Goal: Task Accomplishment & Management: Complete application form

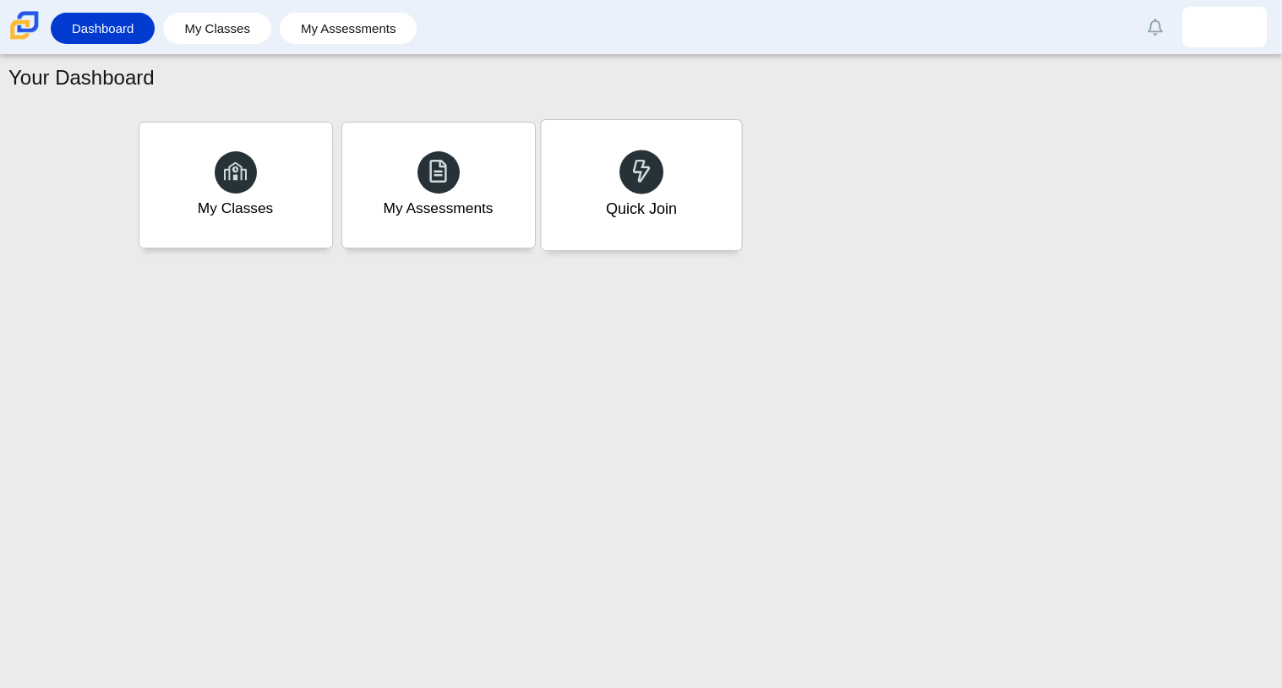
click at [652, 216] on div "Quick Join" at bounding box center [640, 209] width 71 height 22
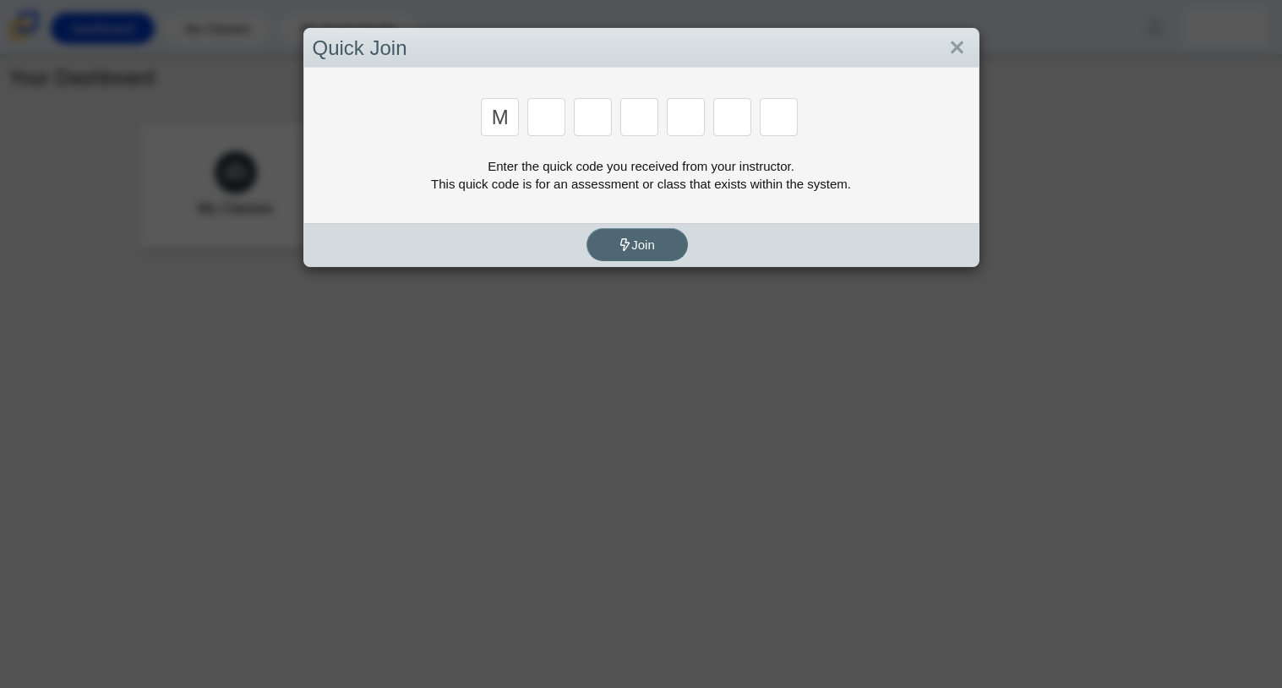
type input "m"
type input "7"
type input "e"
type input "3"
type input "e"
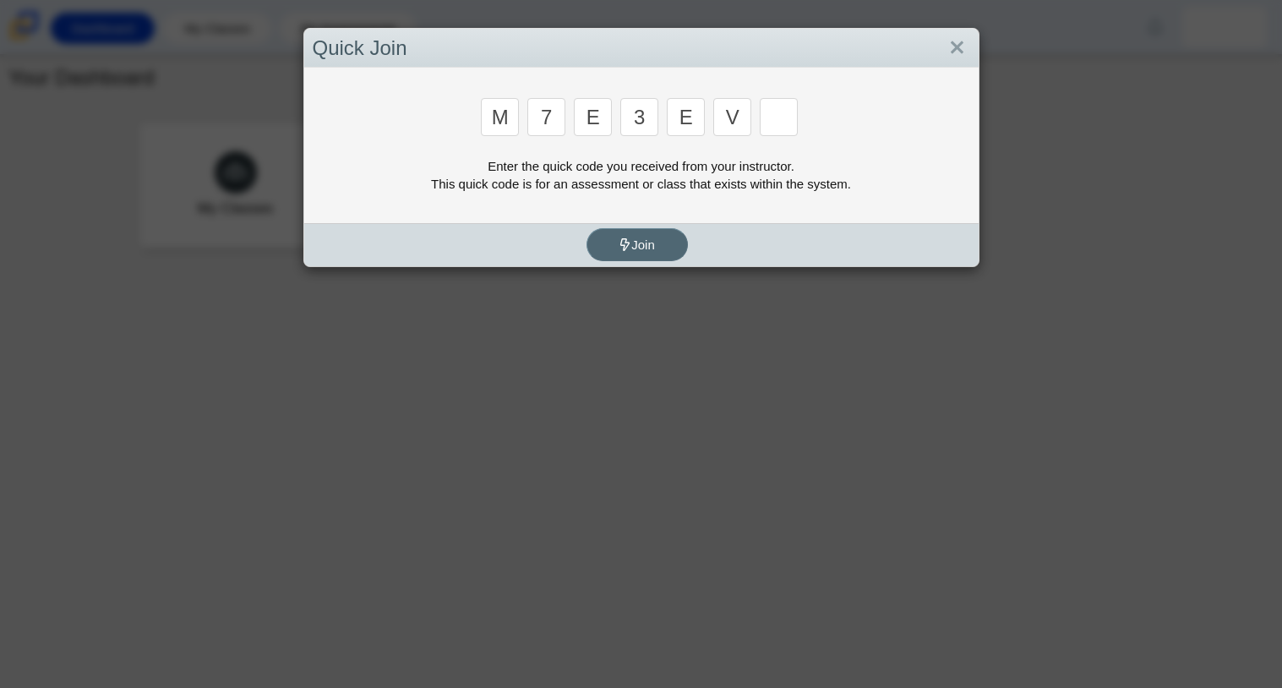
type input "v"
type input "w"
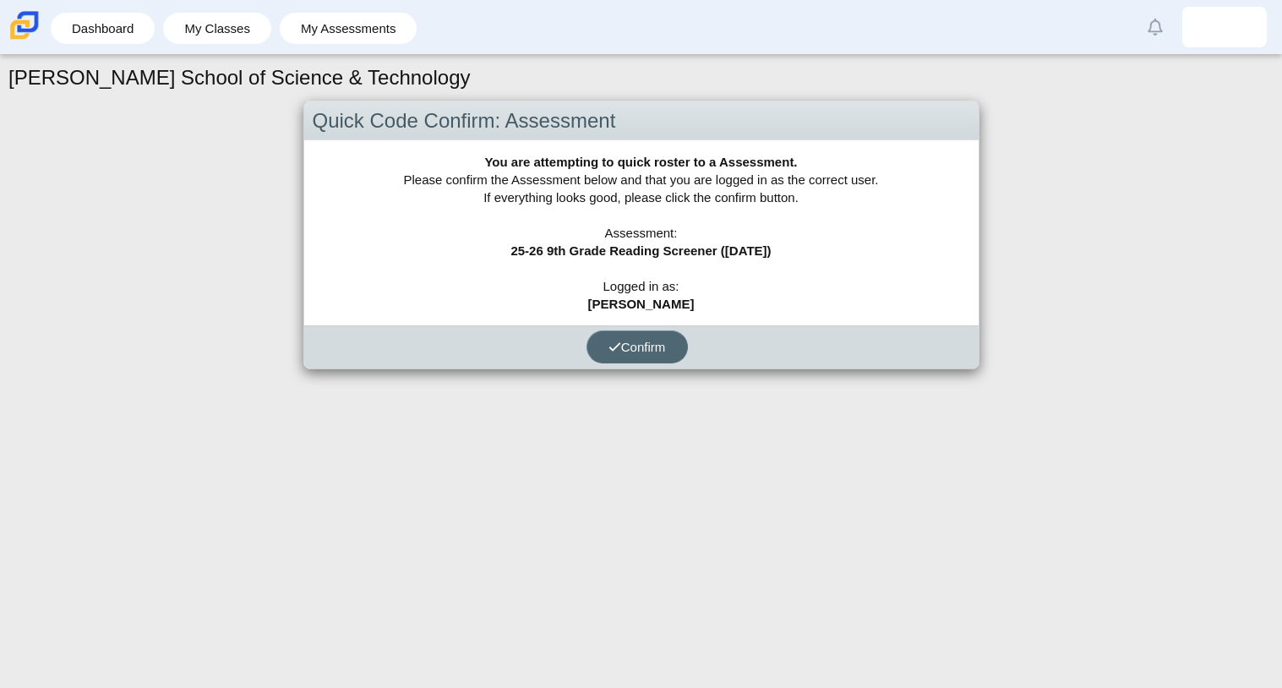
click at [631, 347] on span "Confirm" at bounding box center [637, 347] width 57 height 14
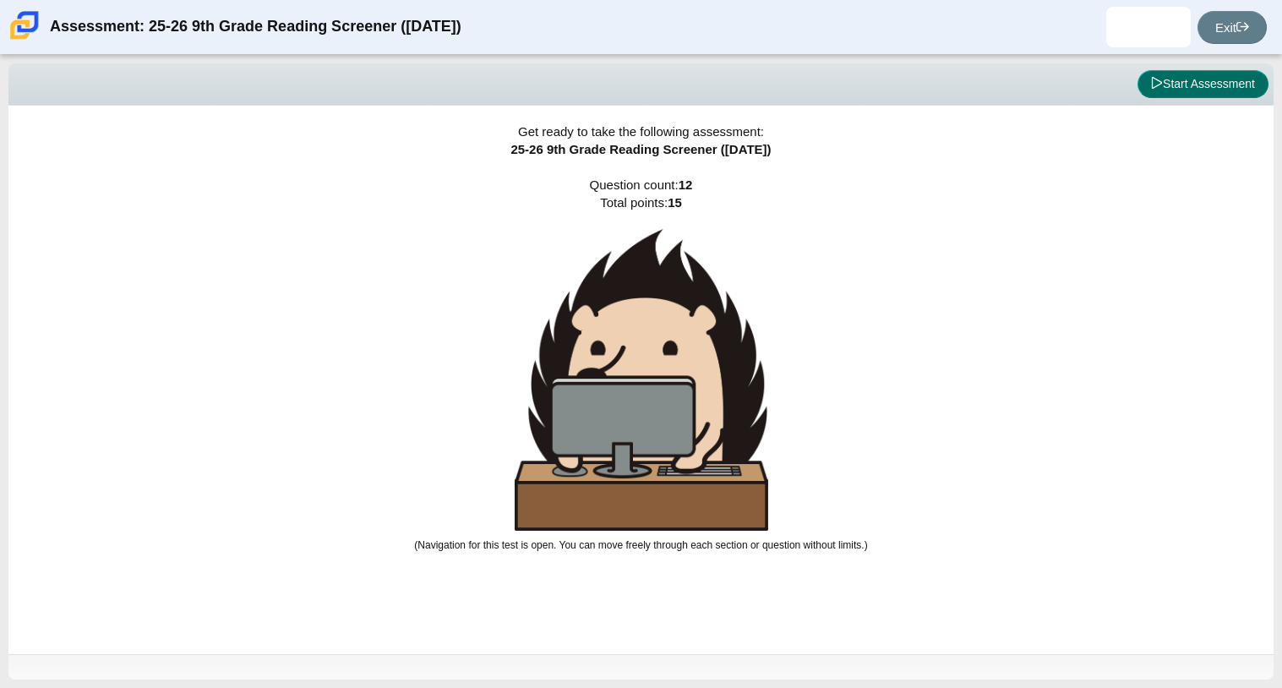
click at [1221, 89] on button "Start Assessment" at bounding box center [1203, 84] width 131 height 29
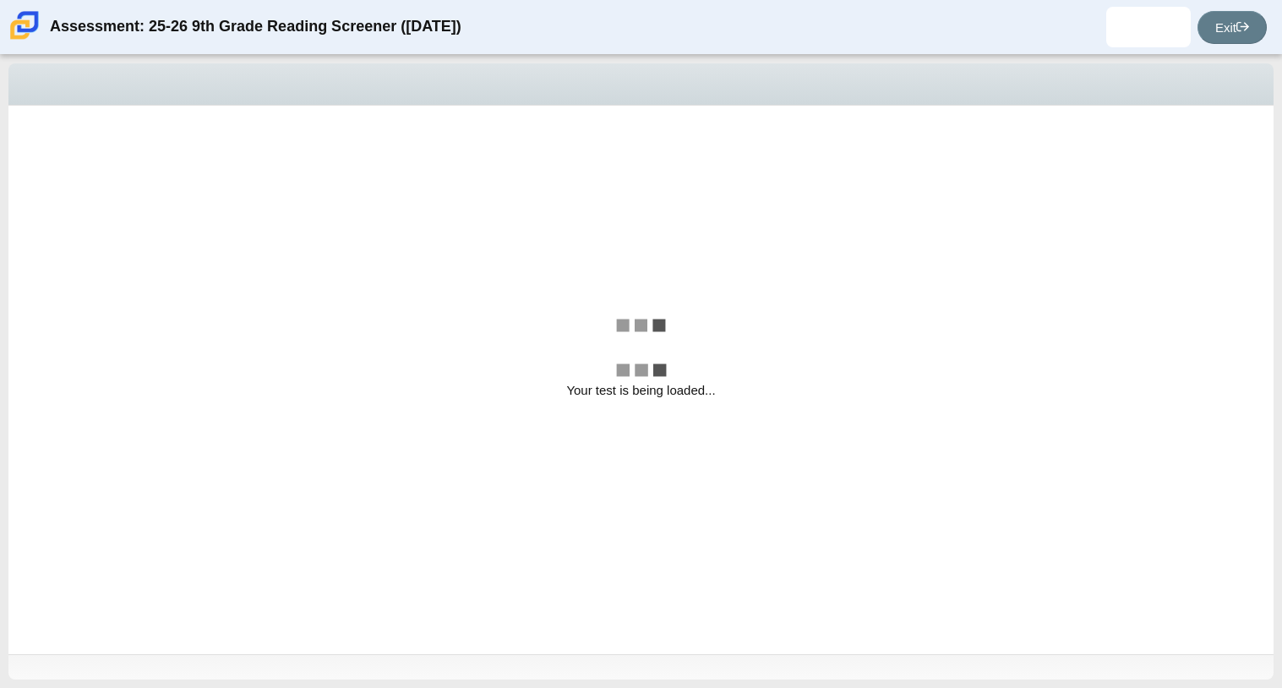
select select "ccc5b315-3c7c-471c-bf90-f22c8299c798"
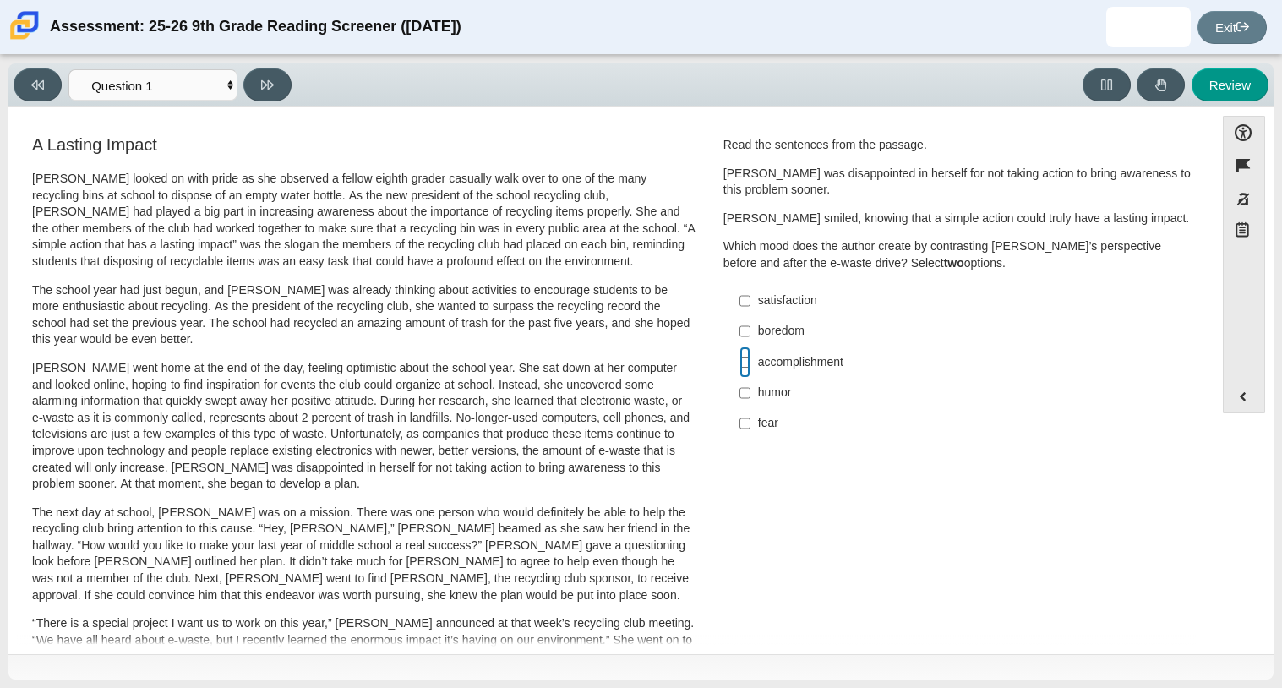
click at [740, 367] on input "accomplishment accomplishment" at bounding box center [745, 362] width 11 height 30
checkbox input "true"
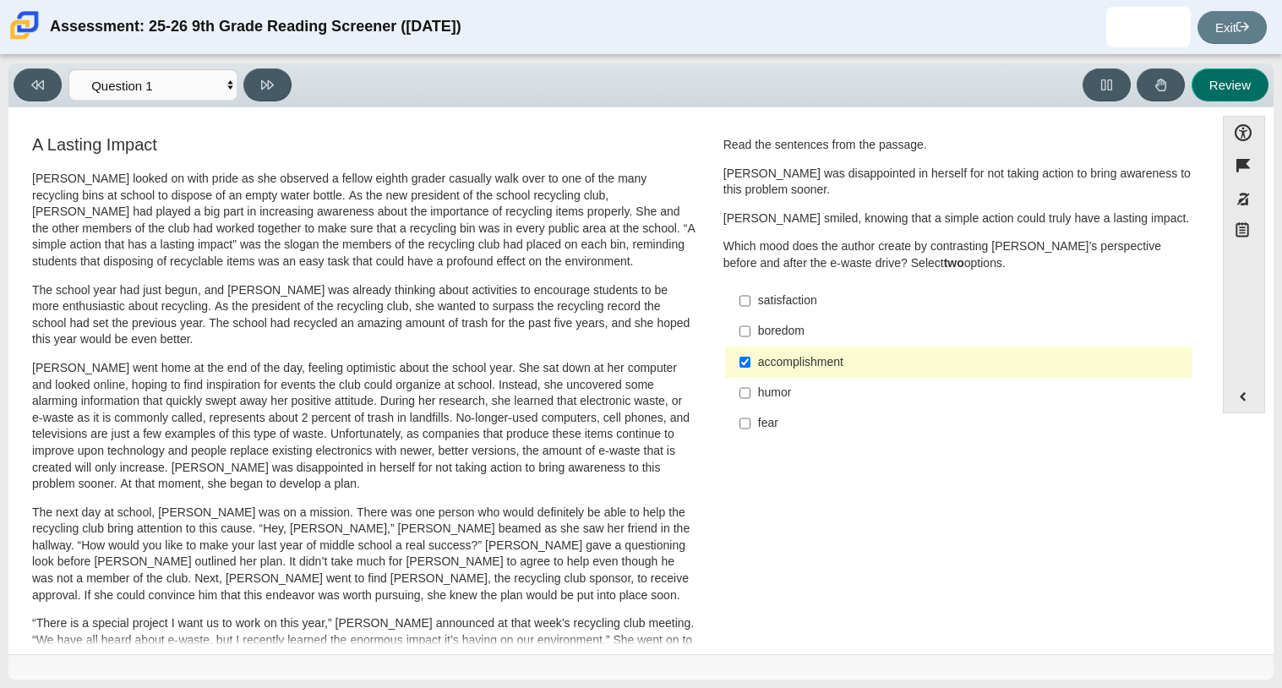
click at [1230, 91] on button "Review" at bounding box center [1230, 84] width 77 height 33
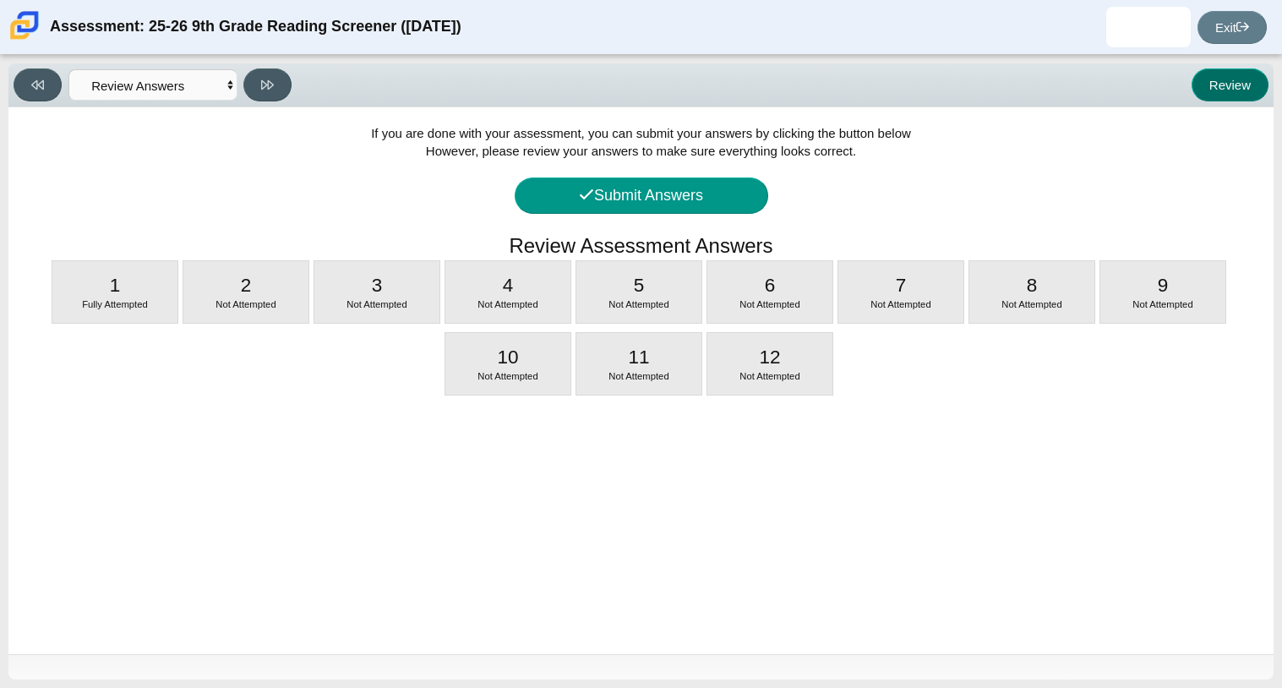
click at [1235, 87] on button "Review" at bounding box center [1230, 84] width 77 height 33
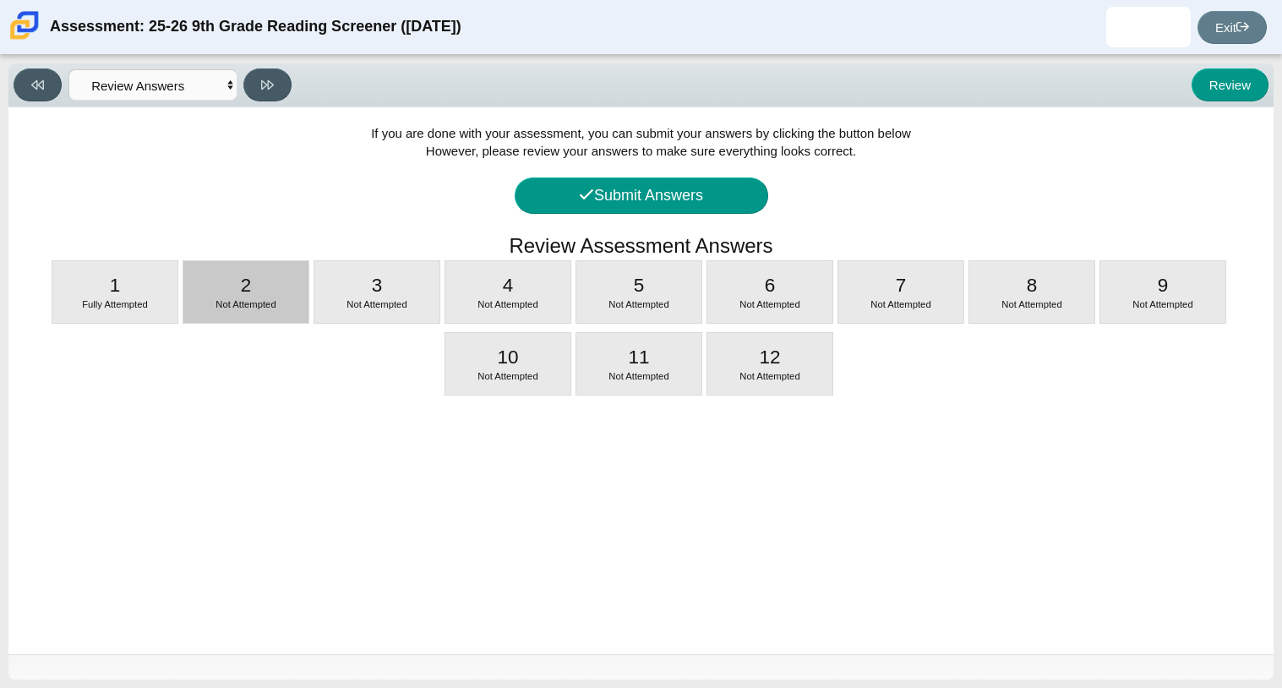
click at [256, 307] on span "Not Attempted" at bounding box center [246, 304] width 60 height 10
select select "0ff64528-ffd7-428d-b192-babfaadd44e8"
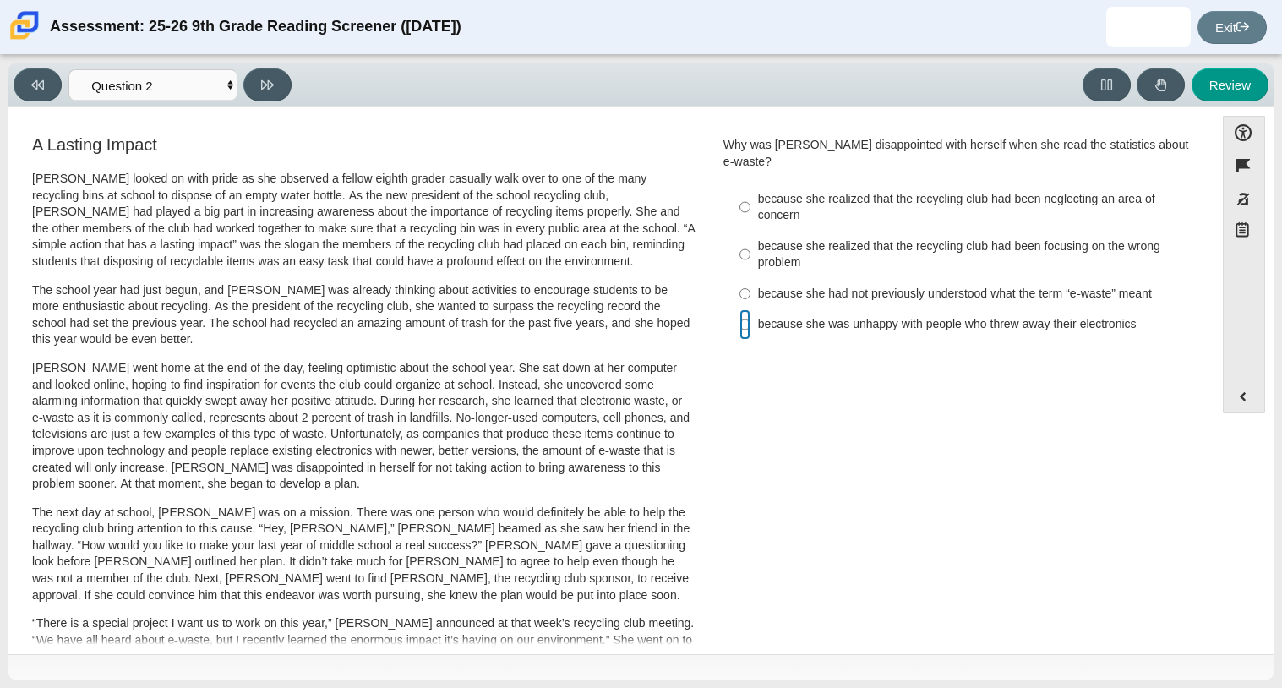
click at [741, 309] on input "because she was unhappy with people who threw away their electronics because sh…" at bounding box center [745, 324] width 11 height 30
radio input "true"
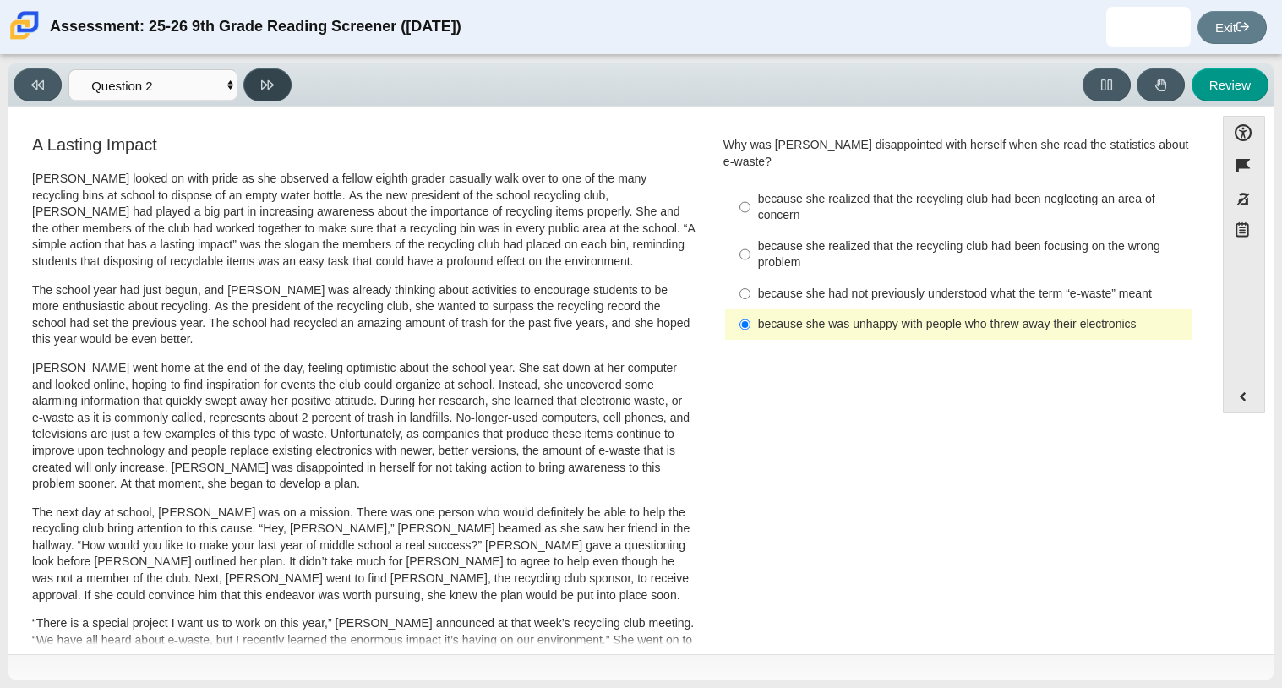
click at [287, 85] on button at bounding box center [267, 84] width 48 height 33
select select "7ce3d843-6974-4858-901c-1ff39630e843"
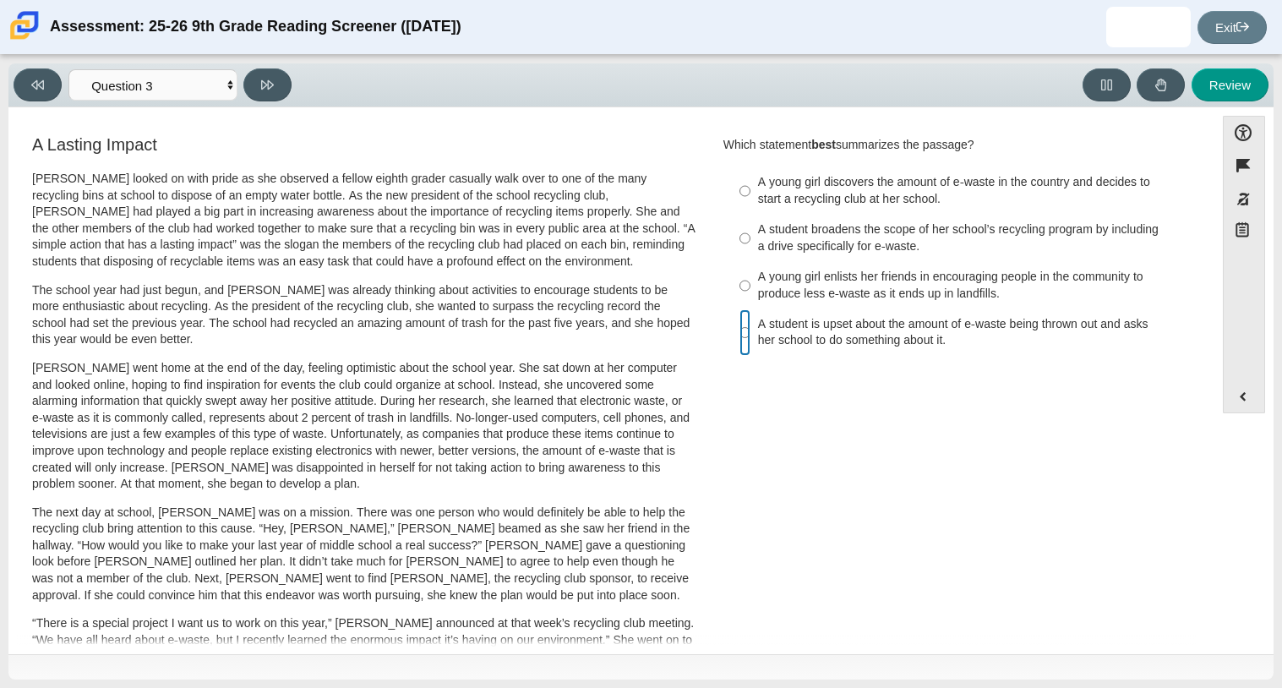
click at [742, 326] on input "A student is upset about the amount of e-waste being thrown out and asks her sc…" at bounding box center [745, 332] width 11 height 47
radio input "true"
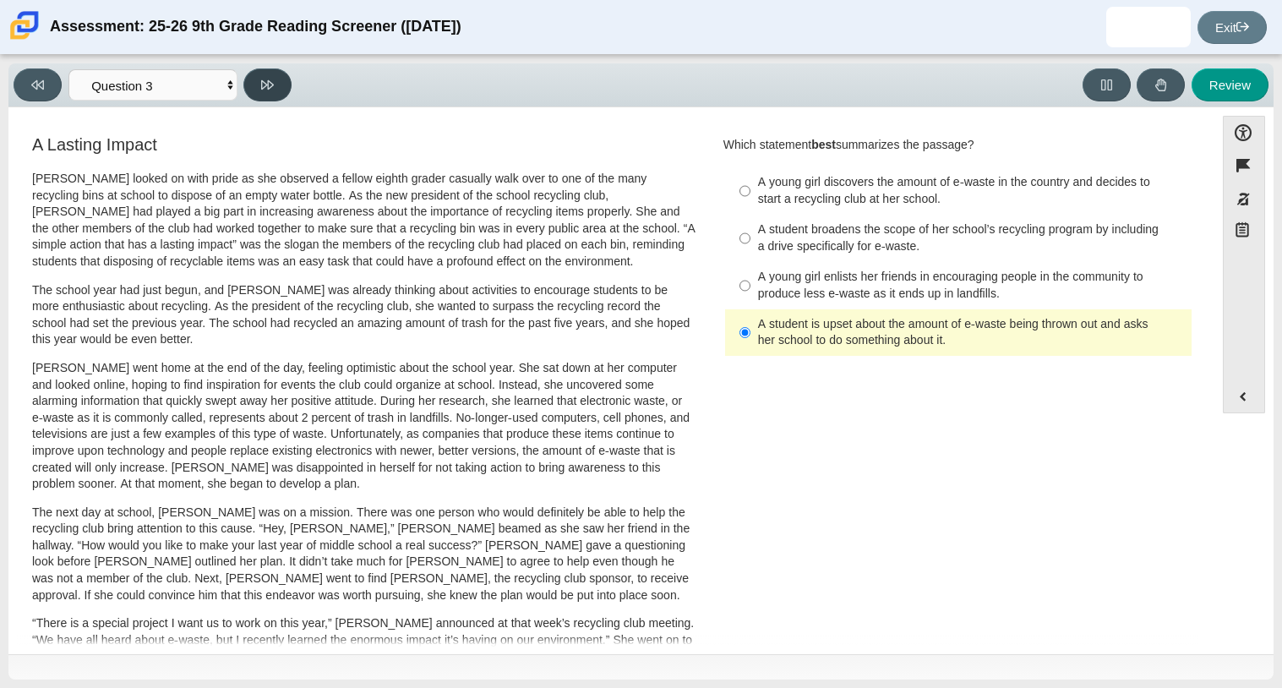
click at [263, 90] on icon at bounding box center [267, 85] width 13 height 13
select select "ca9ea0f1-49c5-4bd1-83b0-472c18652b42"
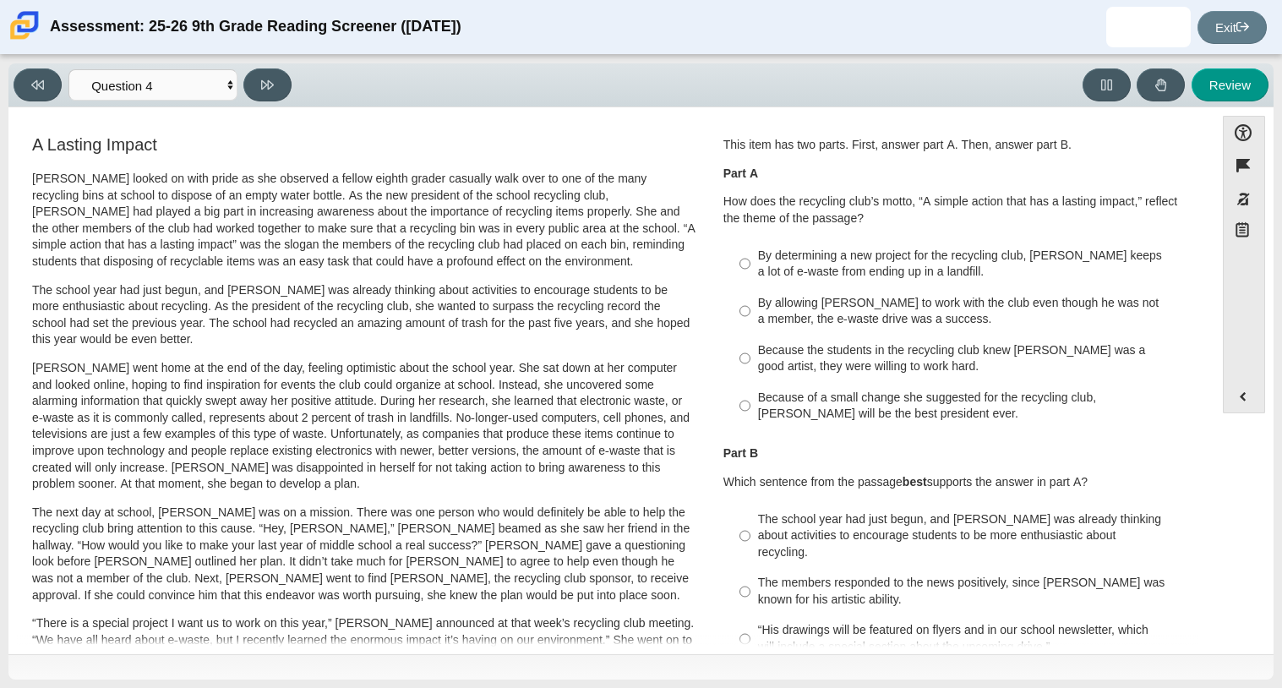
click at [745, 266] on label "By determining a new project for the recycling club, [PERSON_NAME] keeps a lot …" at bounding box center [960, 263] width 464 height 47
click at [745, 266] on input "By determining a new project for the recycling club, [PERSON_NAME] keeps a lot …" at bounding box center [745, 263] width 11 height 47
radio input "true"
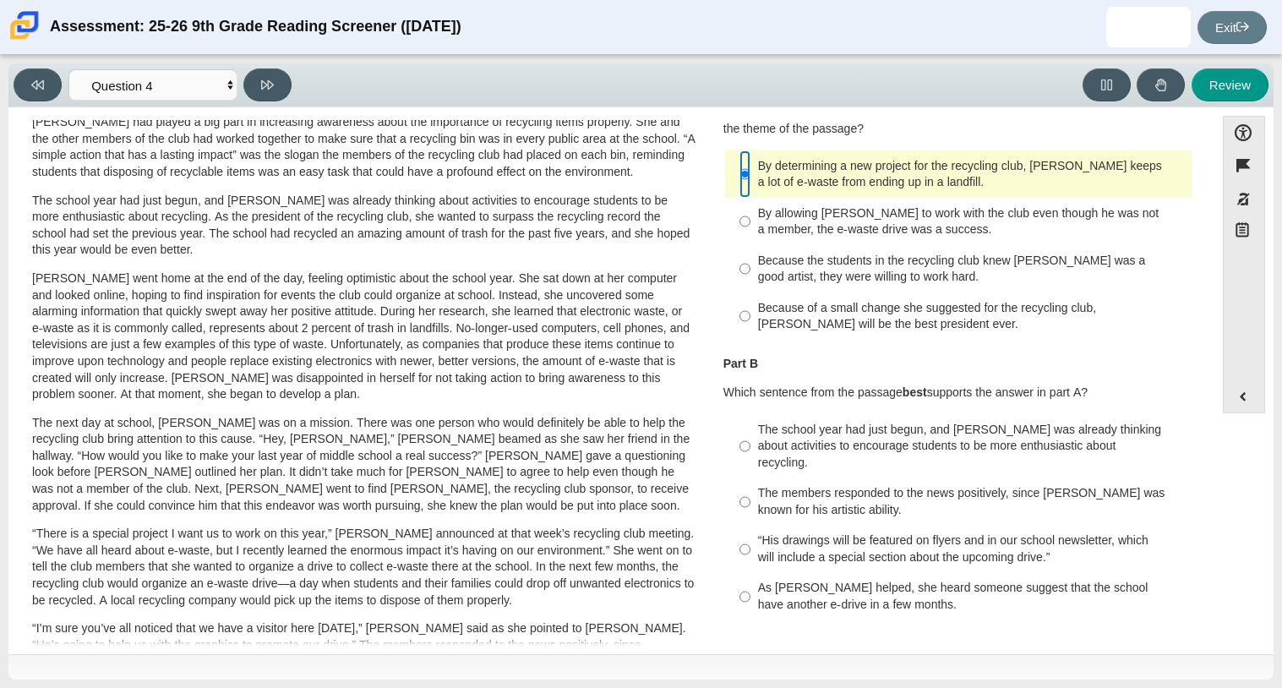
scroll to position [92, 0]
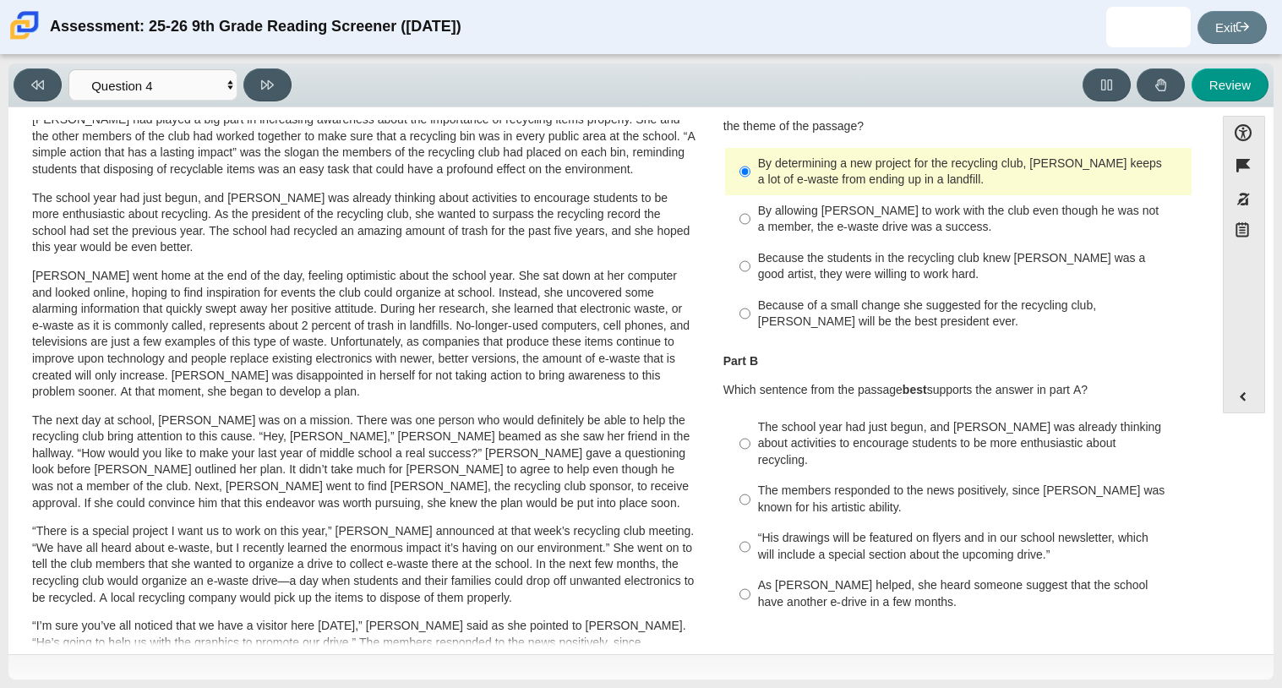
click at [767, 578] on div "As [PERSON_NAME] helped, she heard someone suggest that the school have another…" at bounding box center [971, 593] width 427 height 33
click at [751, 578] on input "As [PERSON_NAME] helped, she heard someone suggest that the school have another…" at bounding box center [745, 594] width 11 height 47
radio input "true"
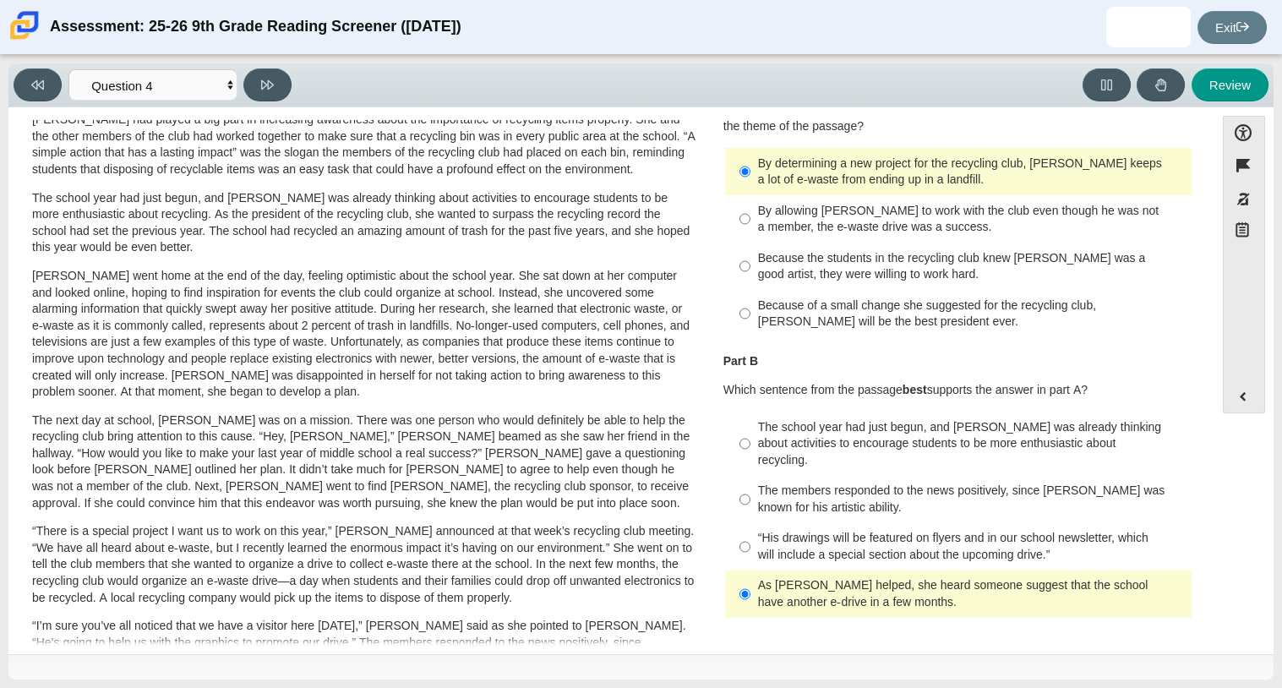
click at [793, 432] on div "The school year had just begun, and [PERSON_NAME] was already thinking about ac…" at bounding box center [971, 444] width 427 height 50
click at [751, 432] on input "The school year had just begun, and [PERSON_NAME] was already thinking about ac…" at bounding box center [745, 444] width 11 height 64
radio input "true"
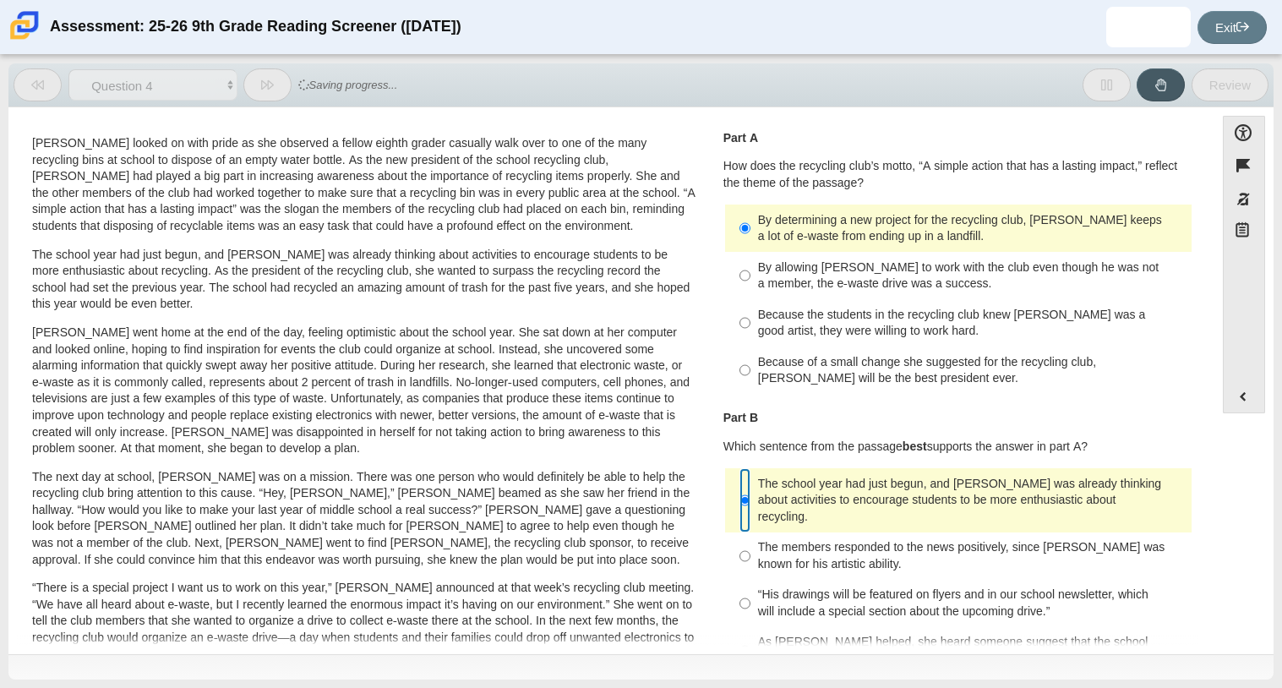
scroll to position [37, 0]
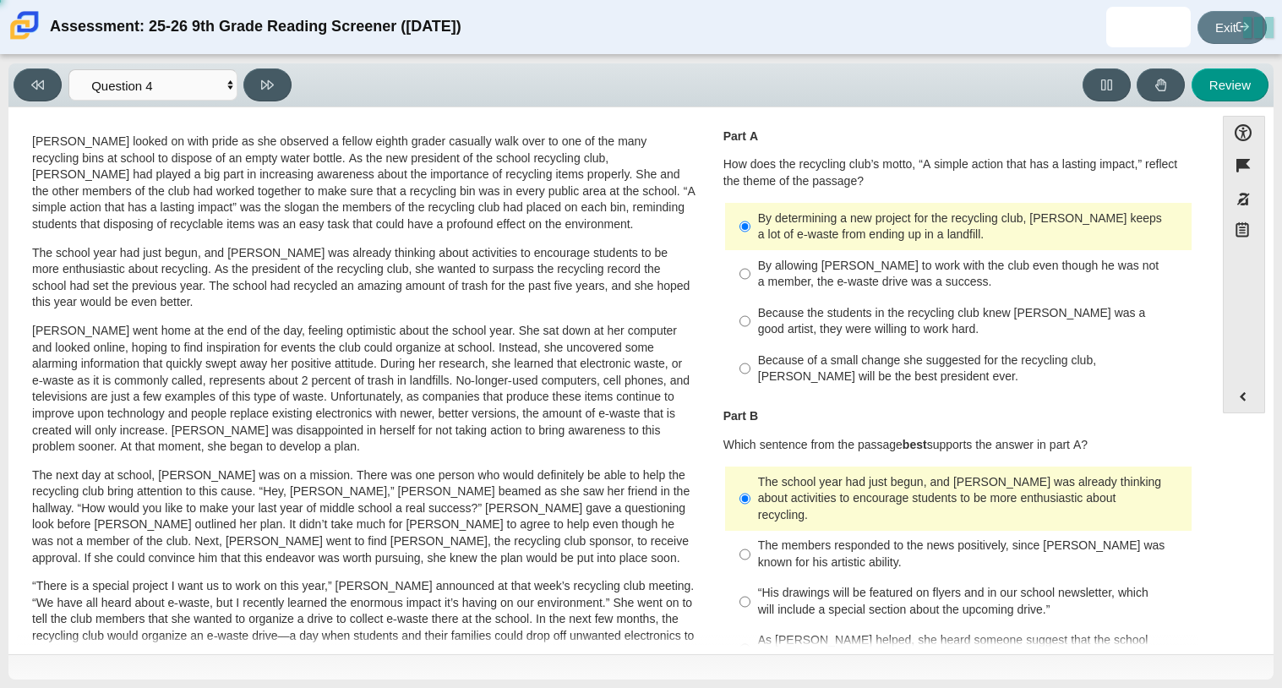
click at [809, 509] on label "The school year had just begun, and [PERSON_NAME] was already thinking about ac…" at bounding box center [960, 499] width 464 height 64
click at [751, 509] on input "The school year had just begun, and [PERSON_NAME] was already thinking about ac…" at bounding box center [745, 499] width 11 height 64
click at [264, 79] on icon at bounding box center [267, 85] width 13 height 13
select select "e41f1a79-e29f-4095-8030-a53364015bed"
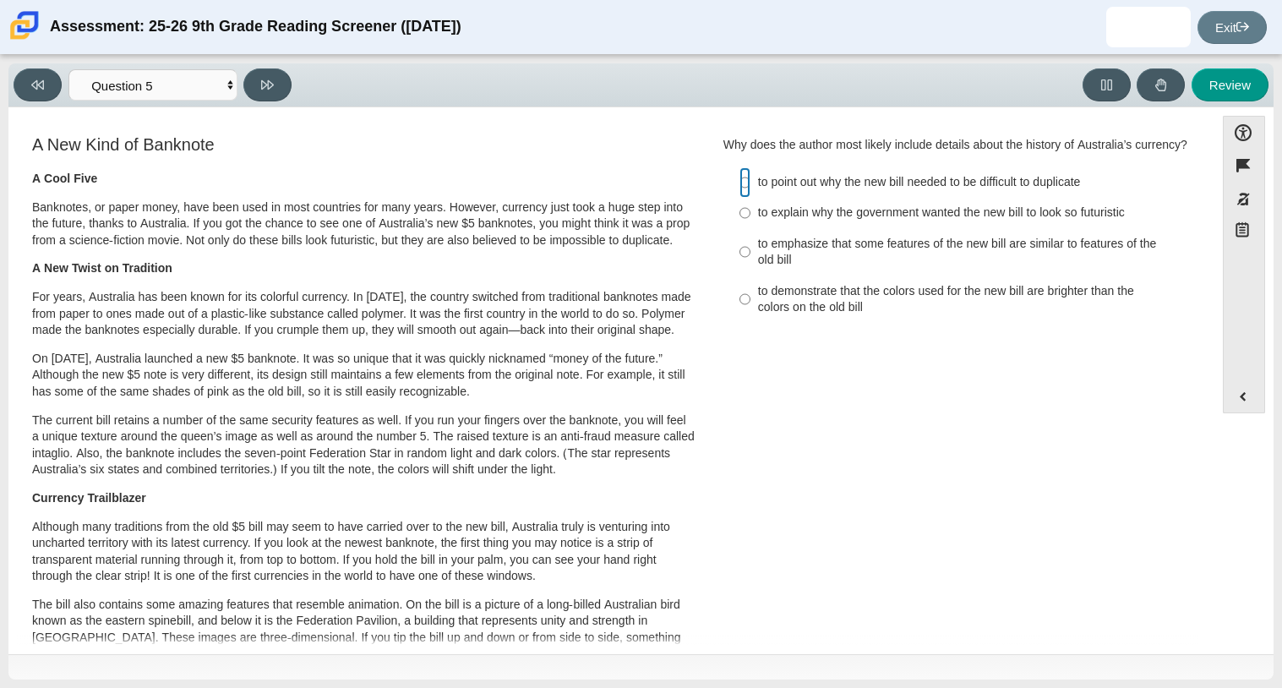
click at [740, 198] on input "to point out why the new bill needed to be difficult to duplicate to point out …" at bounding box center [745, 182] width 11 height 30
radio input "true"
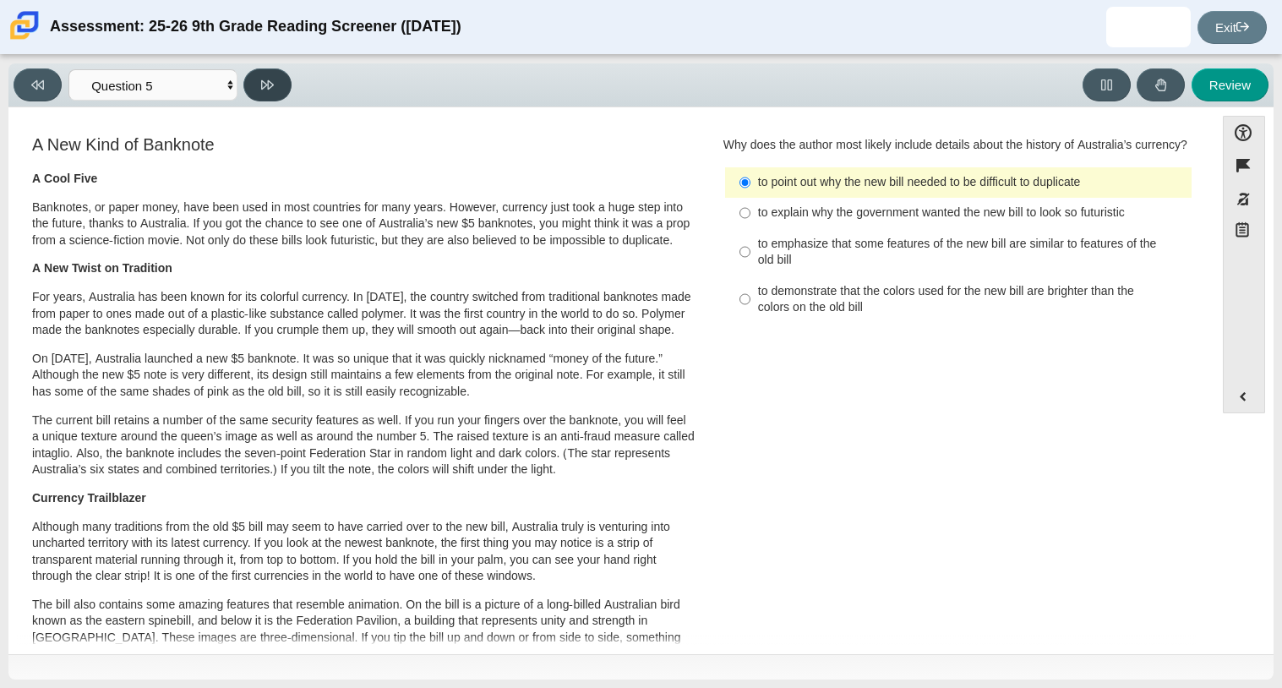
click at [276, 68] on button at bounding box center [267, 84] width 48 height 33
select select "69146e31-7b3d-4a3e-9ce6-f30c24342ae0"
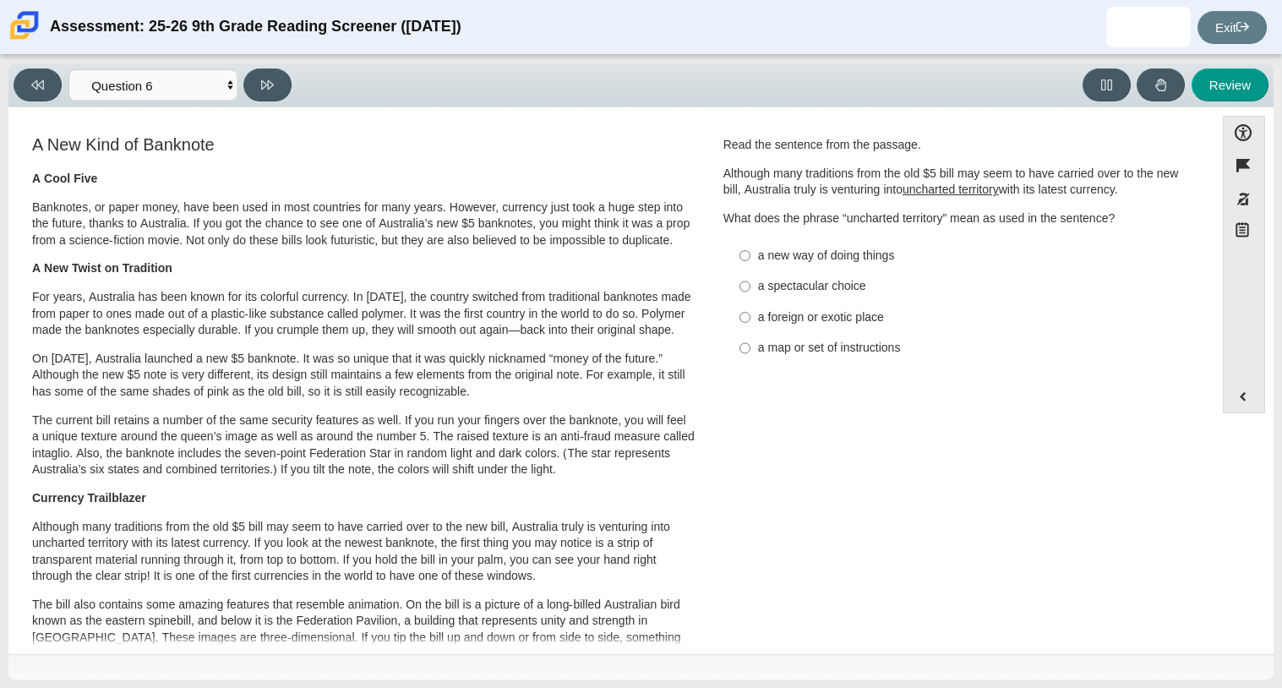
click at [873, 259] on div "a new way of doing things" at bounding box center [971, 256] width 427 height 17
click at [751, 259] on input "a new way of doing things a new way of doing things" at bounding box center [745, 255] width 11 height 30
radio input "true"
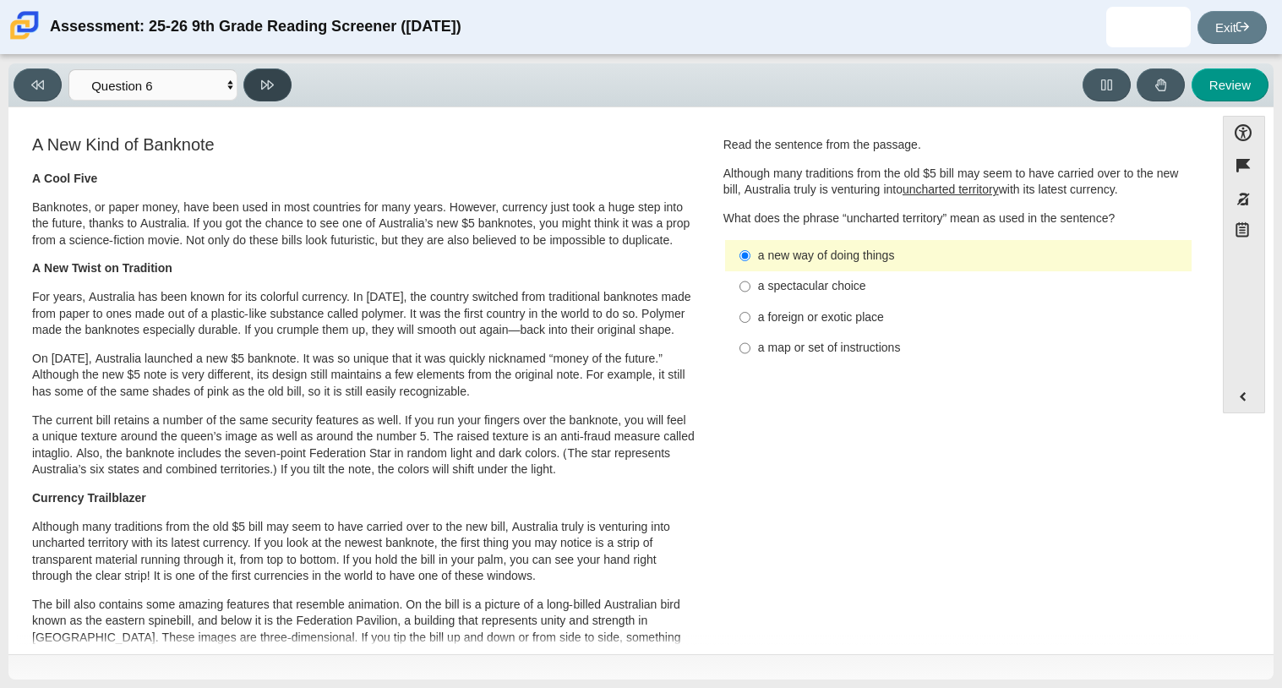
click at [250, 71] on button at bounding box center [267, 84] width 48 height 33
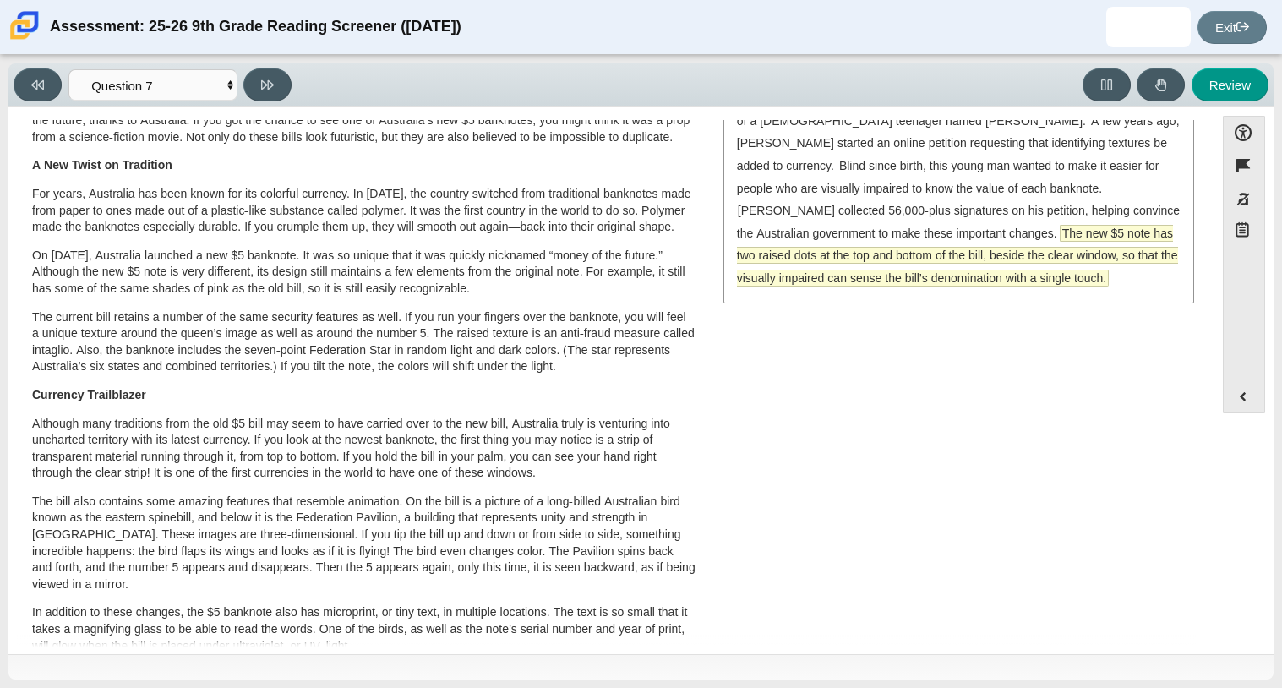
scroll to position [0, 0]
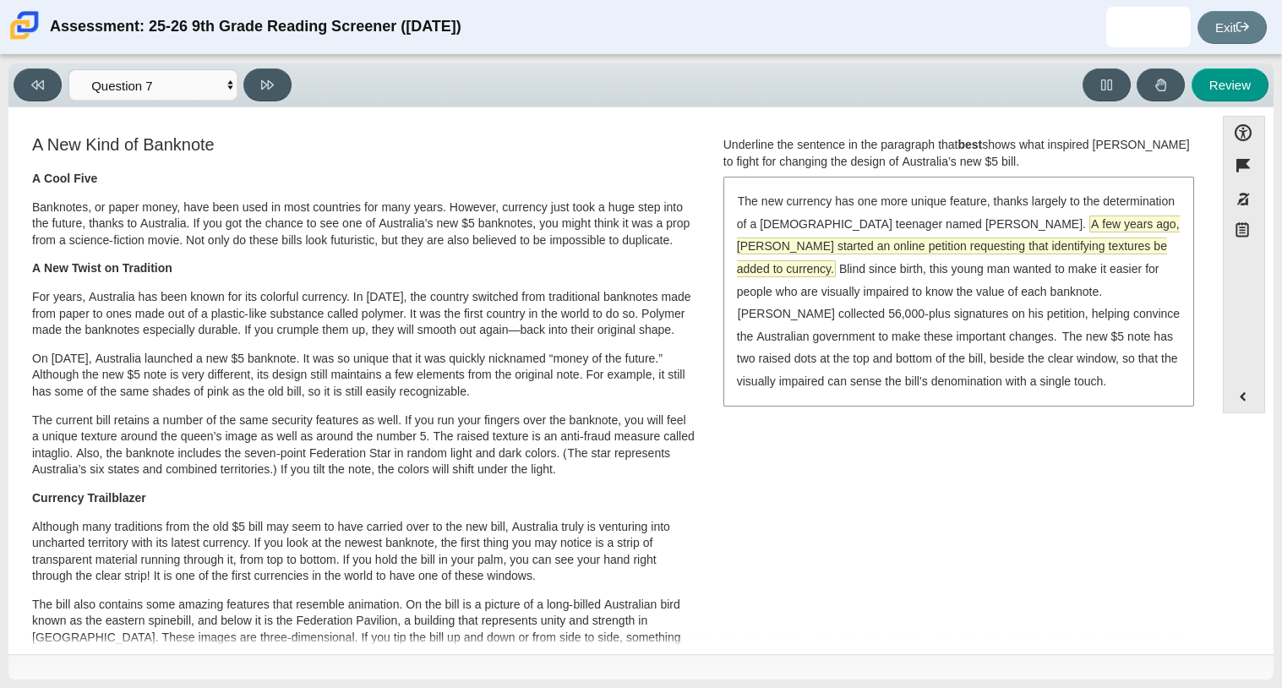
click at [1103, 243] on span "A few years ago, [PERSON_NAME] started an online petition requesting that ident…" at bounding box center [958, 246] width 443 height 60
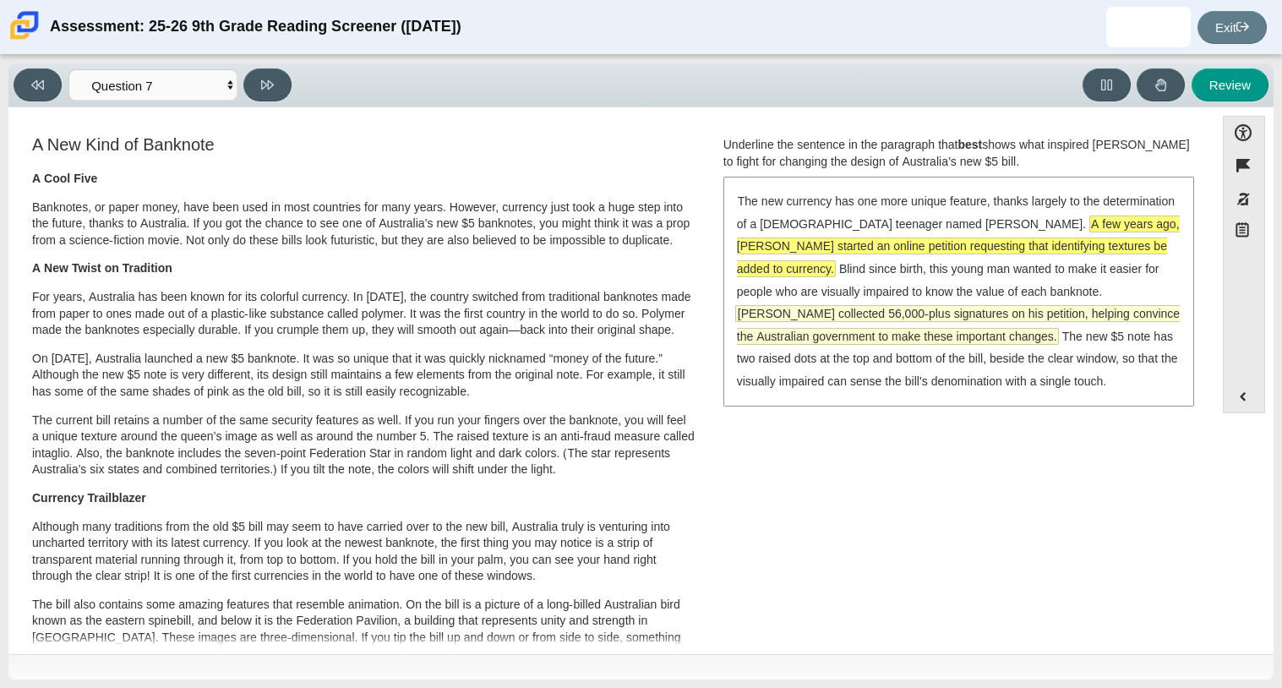
click at [1052, 306] on span "[PERSON_NAME] collected 56,000-plus signatures on his petition, helping convinc…" at bounding box center [958, 325] width 443 height 38
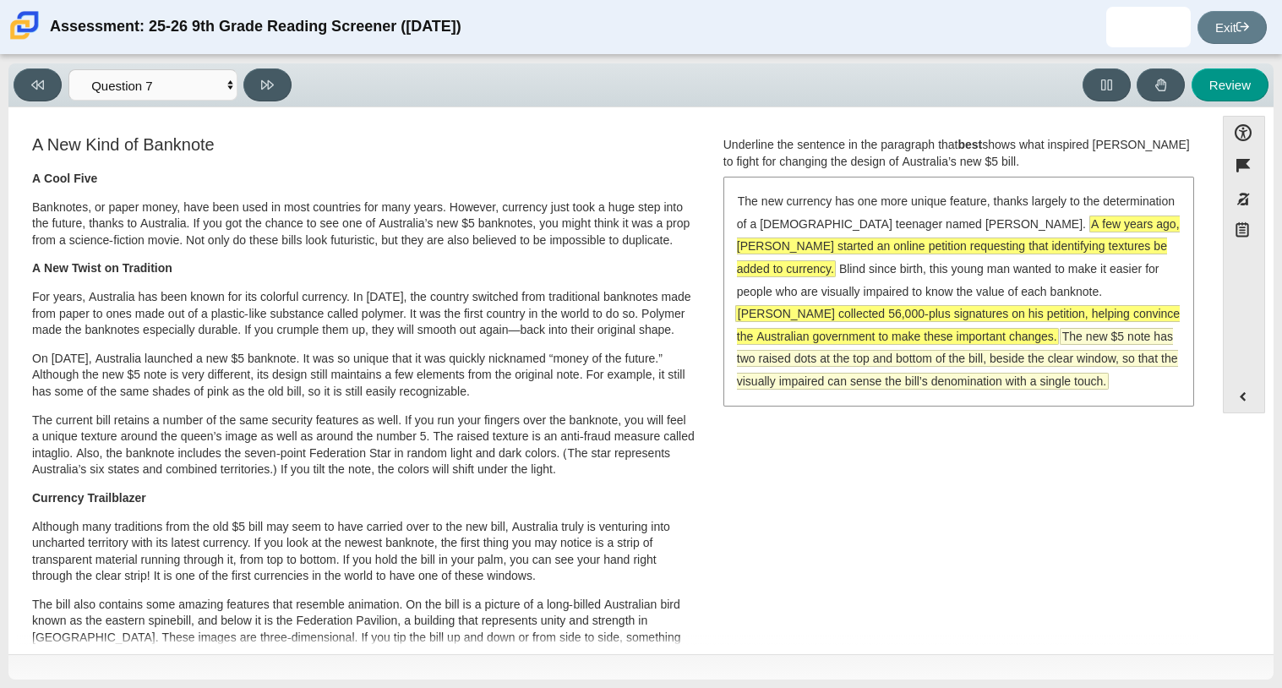
click at [1075, 341] on span "The new $5 note has two raised dots at the top and bottom of the bill, beside t…" at bounding box center [957, 359] width 441 height 60
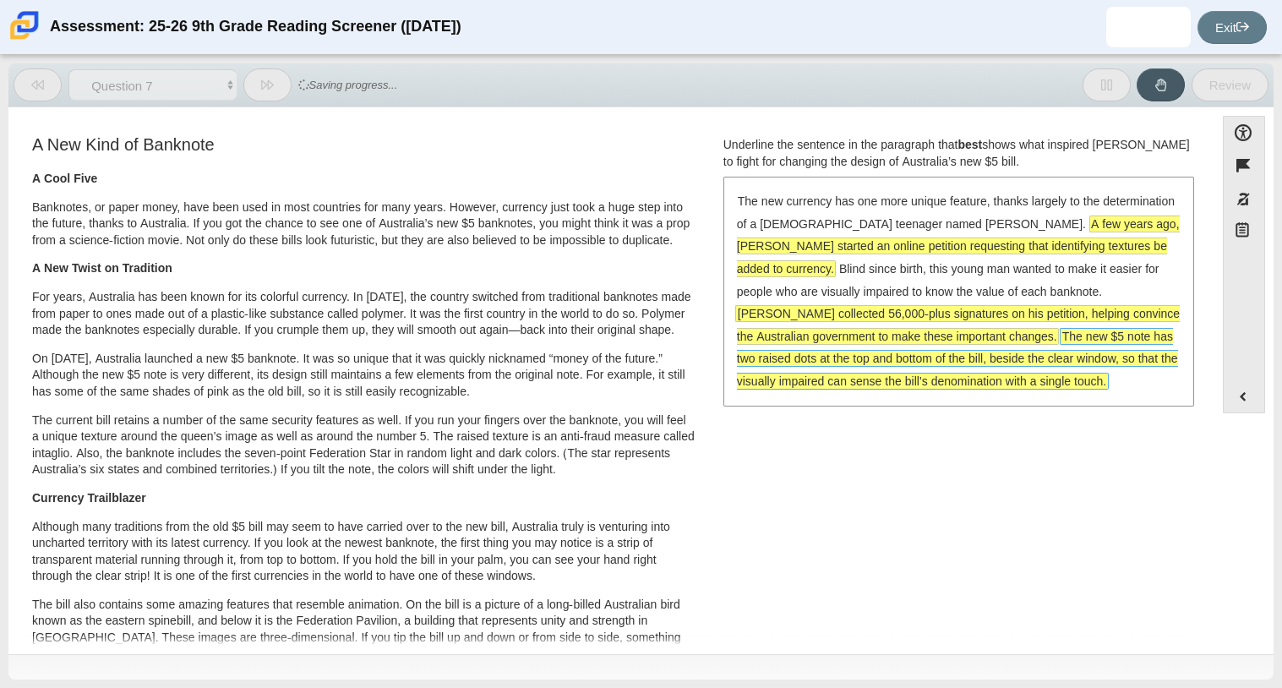
click at [750, 350] on span "The new $5 note has two raised dots at the top and bottom of the bill, beside t…" at bounding box center [957, 359] width 441 height 60
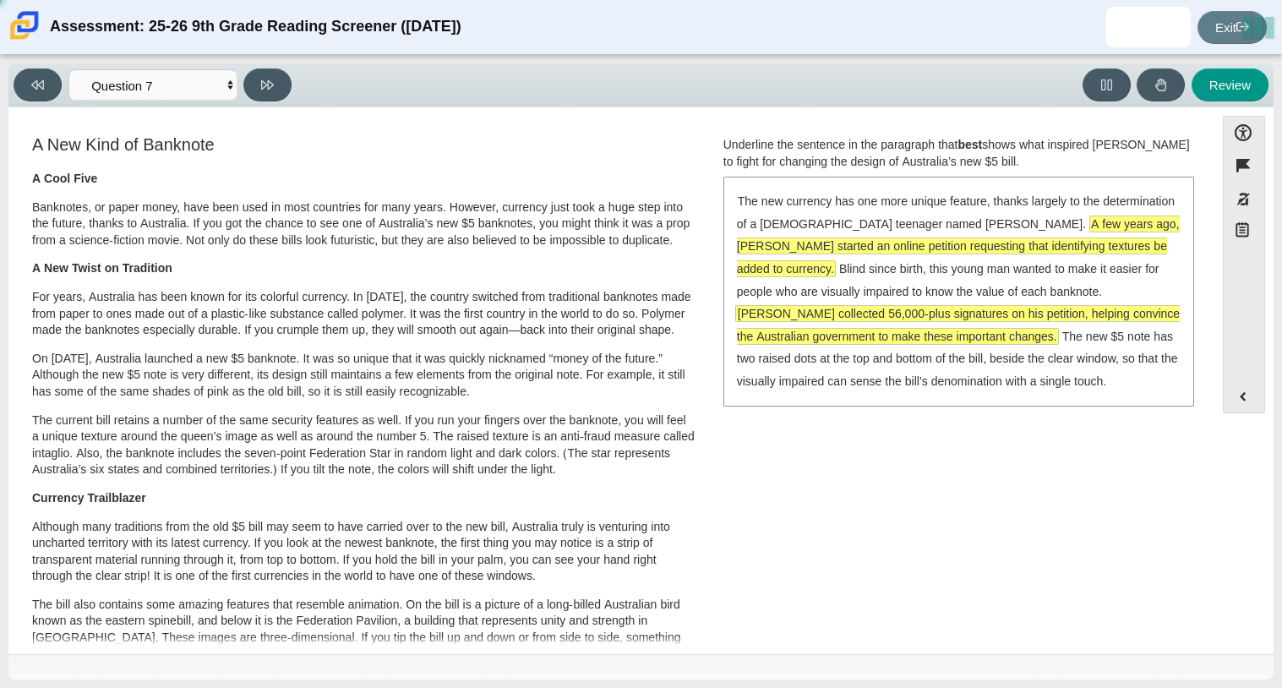
click at [742, 339] on span "[PERSON_NAME] collected 56,000-plus signatures on his petition, helping convinc…" at bounding box center [958, 325] width 443 height 38
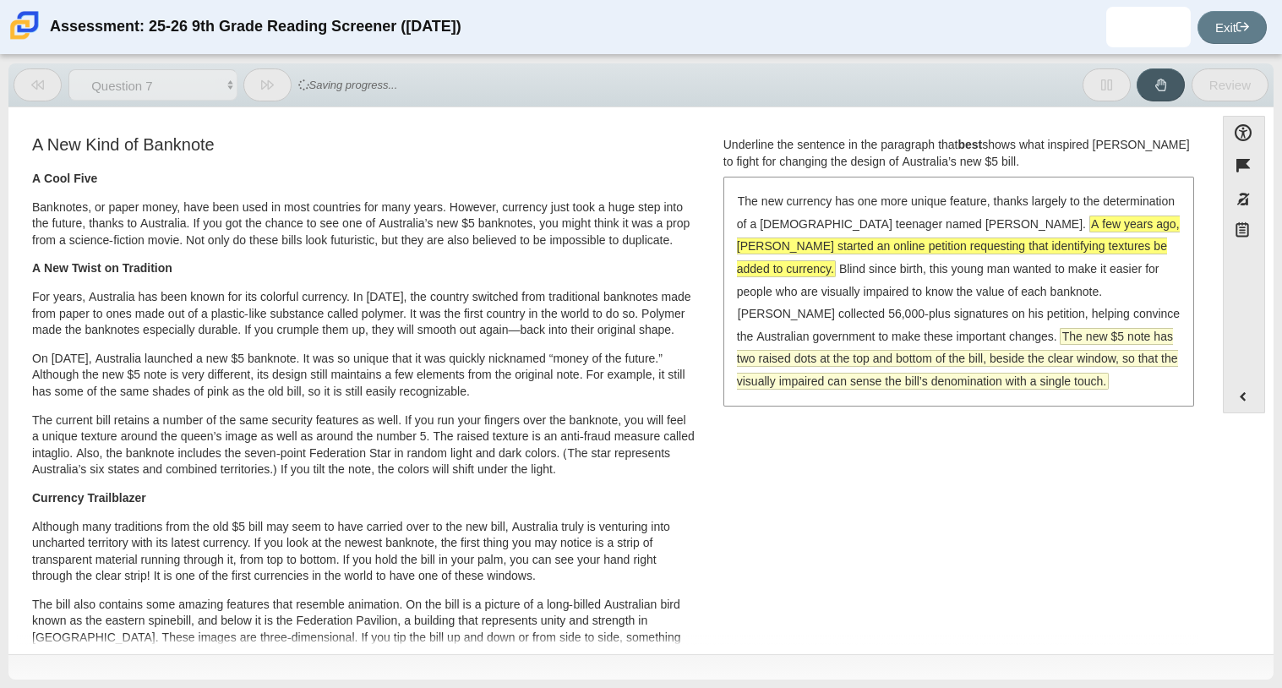
click at [745, 354] on span "The new $5 note has two raised dots at the top and bottom of the bill, beside t…" at bounding box center [957, 359] width 441 height 60
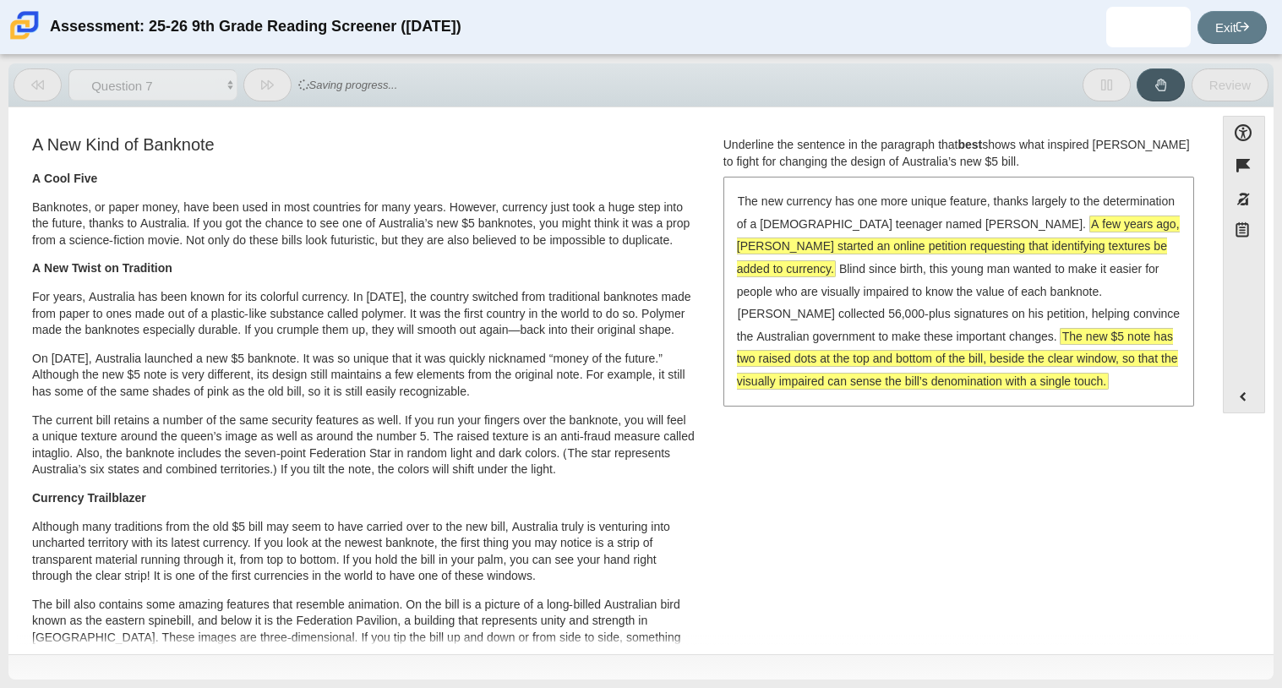
click at [752, 323] on div "The new currency has one more unique feature, thanks largely to the determinati…" at bounding box center [958, 291] width 467 height 226
click at [581, 227] on p "Banknotes, or paper money, have been used in most countries for many years. How…" at bounding box center [363, 224] width 663 height 50
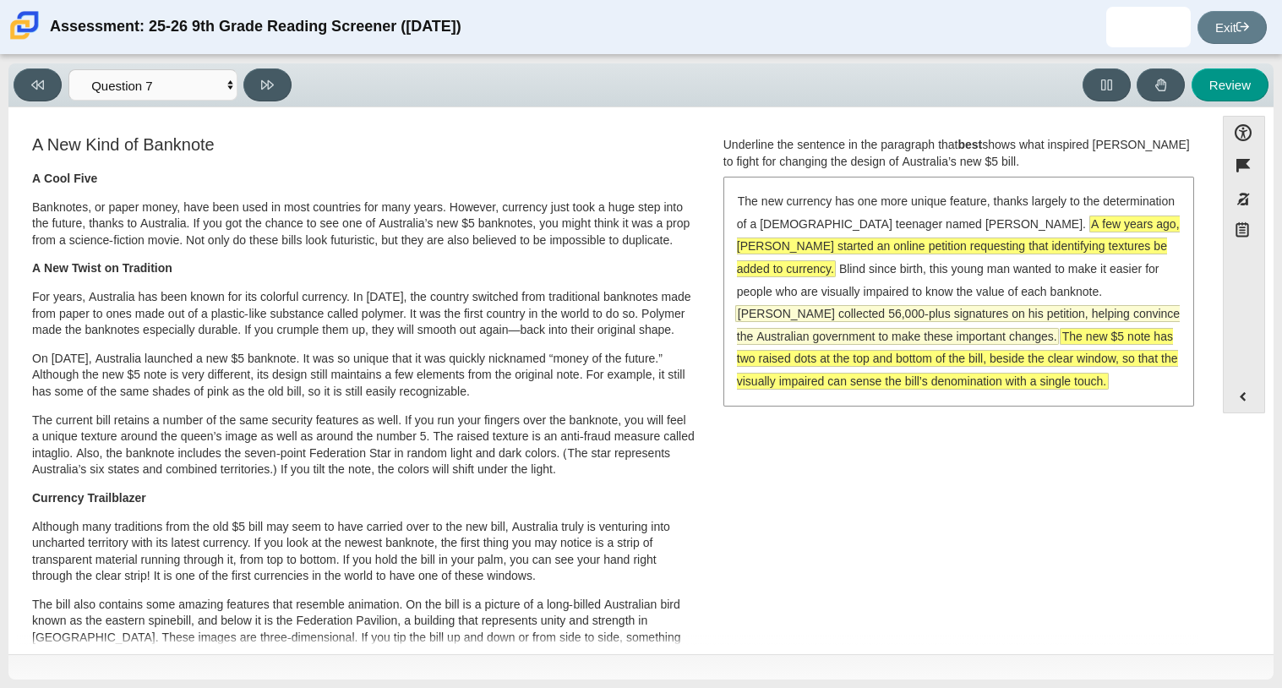
click at [820, 316] on span "[PERSON_NAME] collected 56,000-plus signatures on his petition, helping convinc…" at bounding box center [958, 325] width 443 height 38
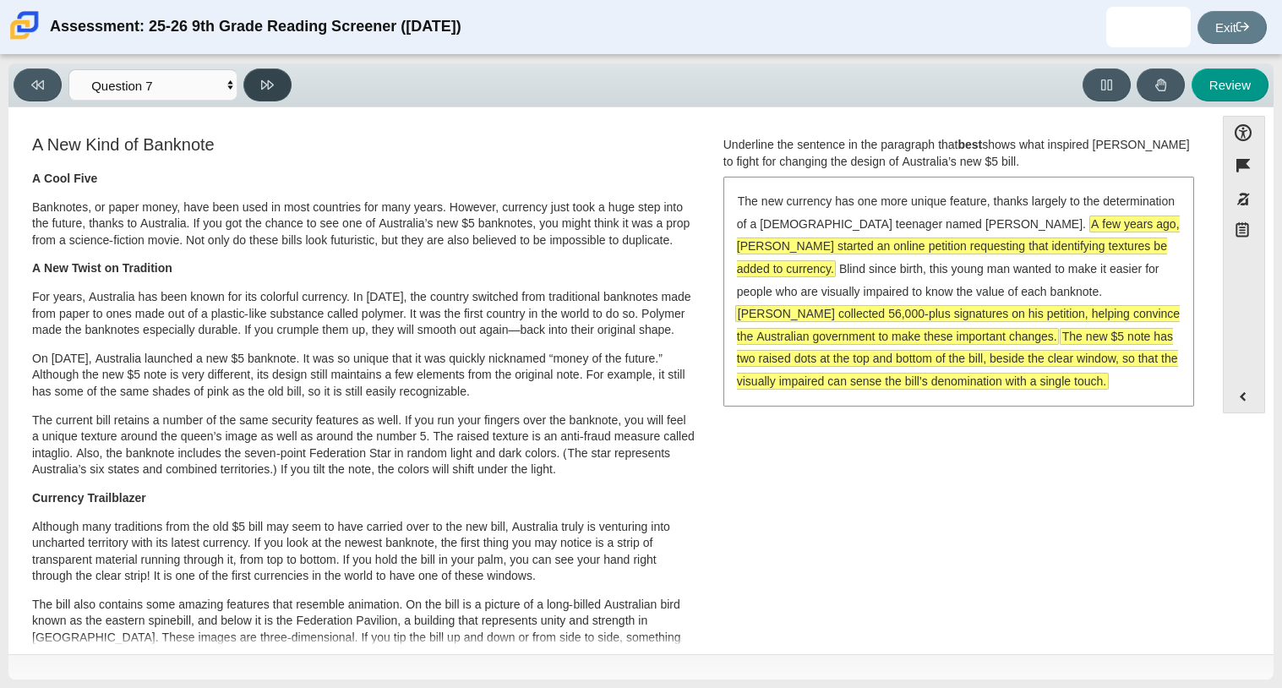
click at [262, 87] on icon at bounding box center [267, 84] width 13 height 9
select select "ea8338c2-a6a3-418e-a305-2b963b54a290"
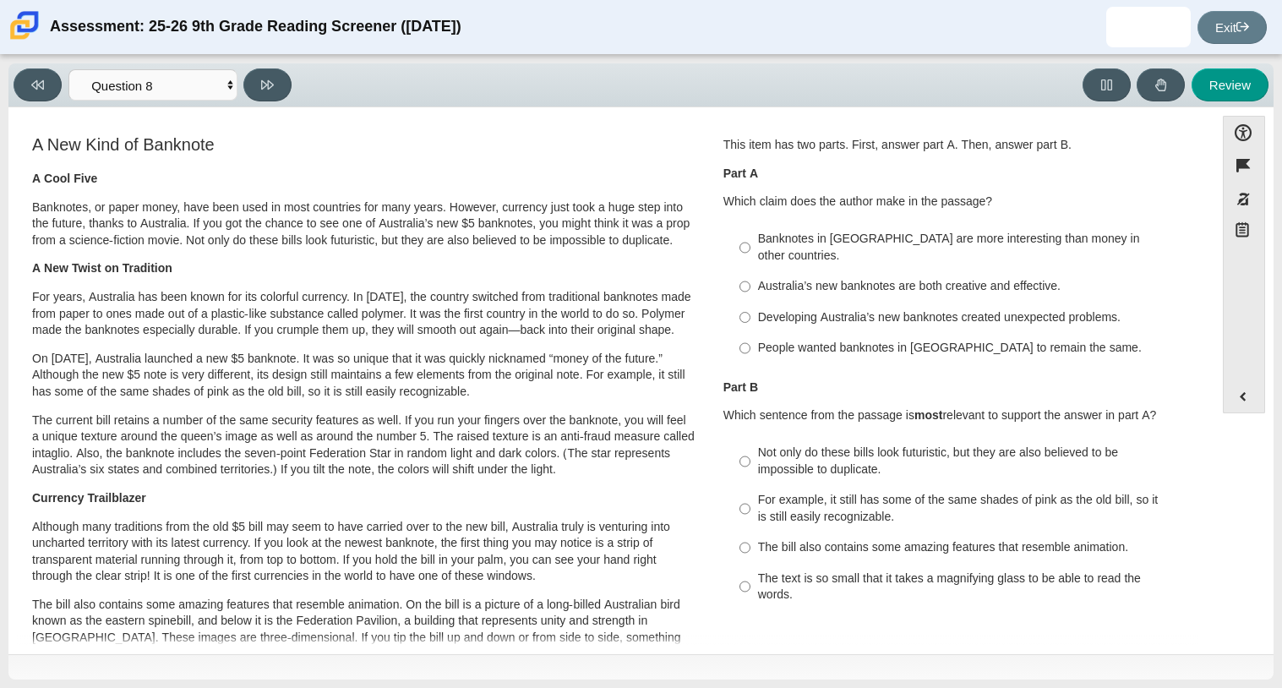
click at [893, 278] on div "Australia’s new banknotes are both creative and effective." at bounding box center [971, 286] width 427 height 17
click at [751, 271] on input "Australia’s new banknotes are both creative and effective. Australia’s new bank…" at bounding box center [745, 286] width 11 height 30
radio input "true"
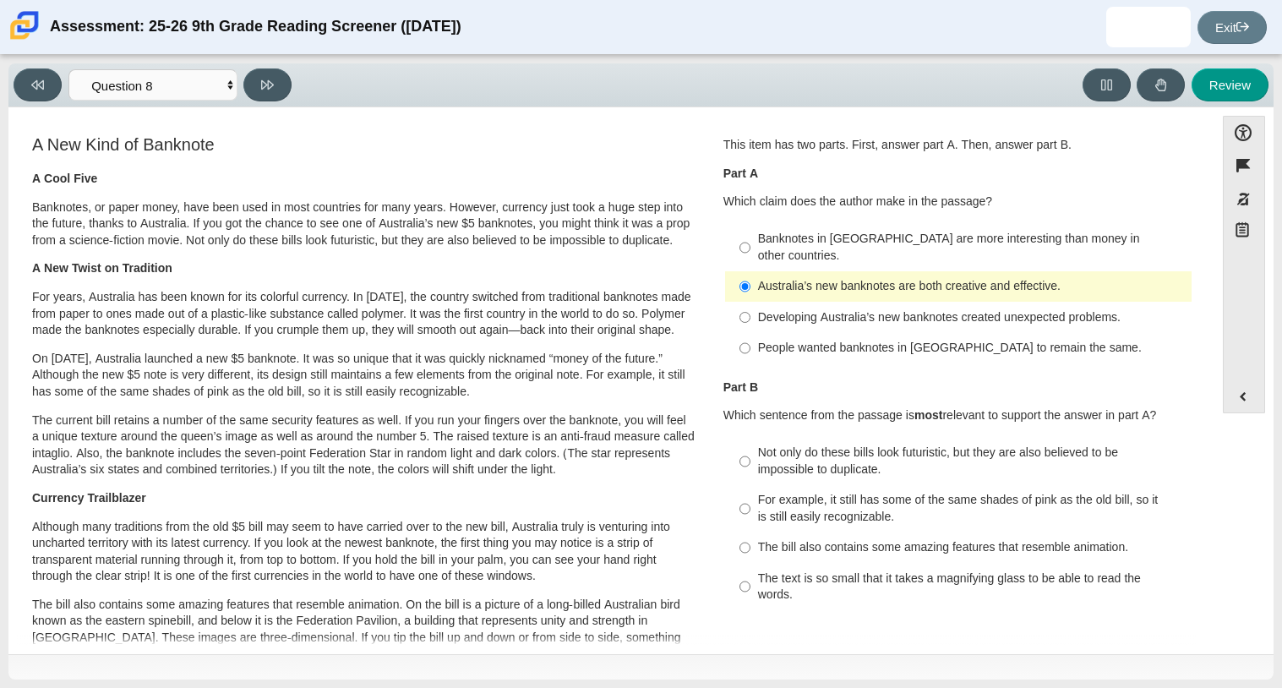
click at [1076, 501] on div "For example, it still has some of the same shades of pink as the old bill, so i…" at bounding box center [971, 508] width 427 height 33
click at [751, 501] on input "For example, it still has some of the same shades of pink as the old bill, so i…" at bounding box center [745, 508] width 11 height 47
radio input "true"
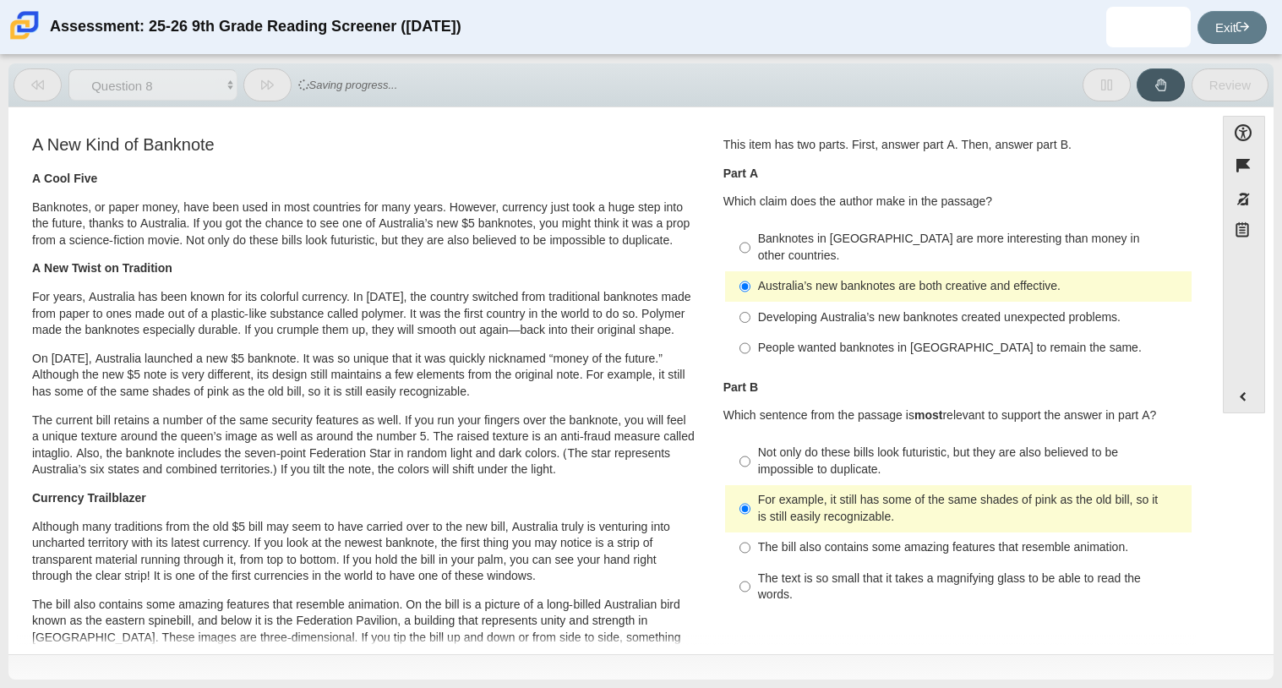
click at [974, 492] on div "For example, it still has some of the same shades of pink as the old bill, so i…" at bounding box center [971, 508] width 427 height 33
click at [751, 485] on input "For example, it still has some of the same shades of pink as the old bill, so i…" at bounding box center [745, 508] width 11 height 47
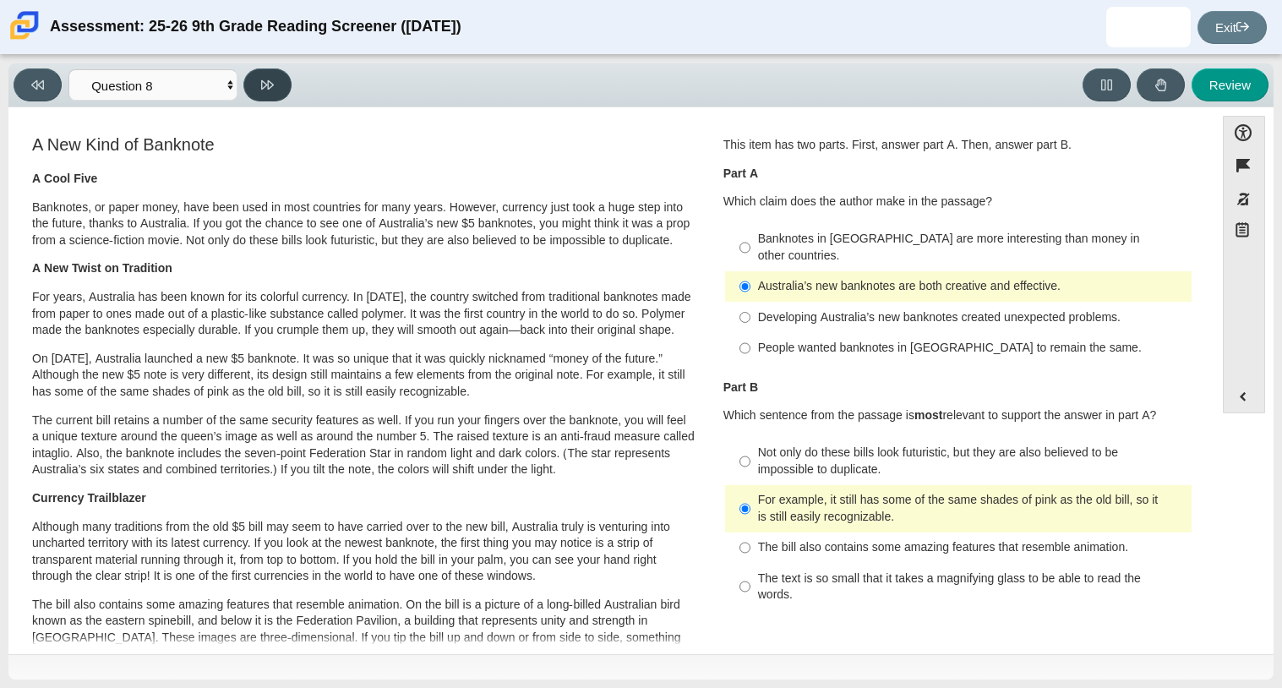
click at [253, 93] on button at bounding box center [267, 84] width 48 height 33
select select "89f058d6-b15c-4ef5-a4b3-fdaffb8868b6"
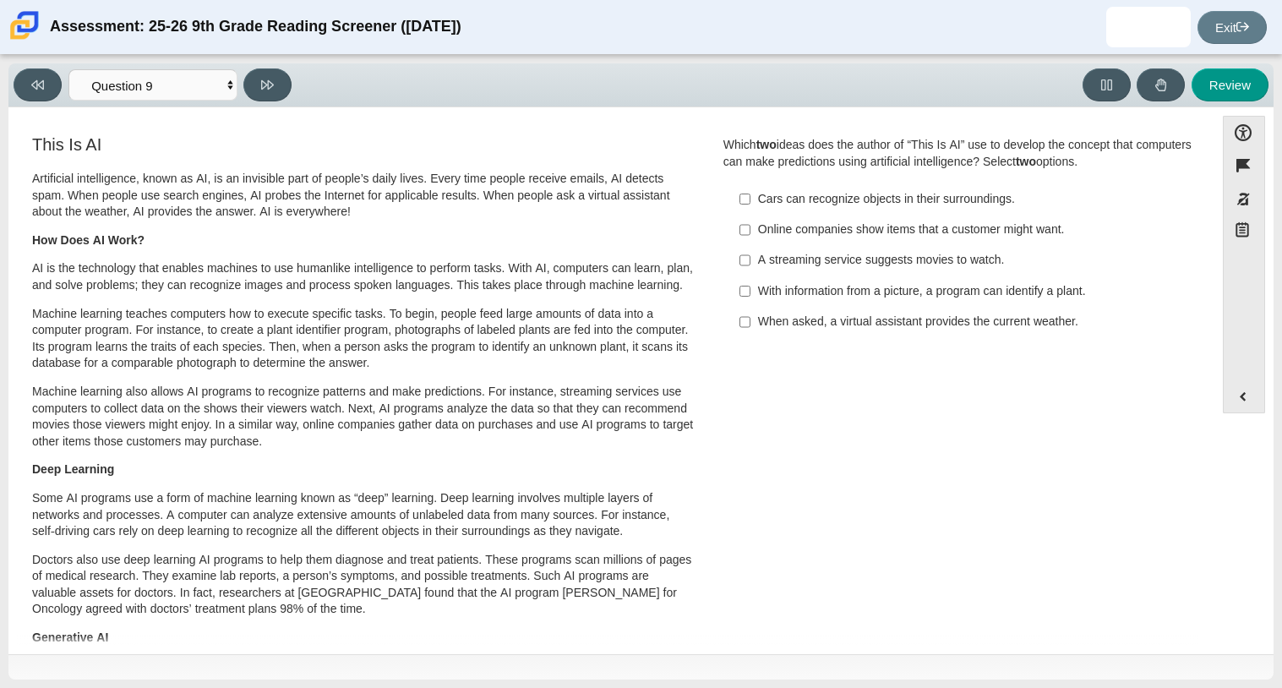
click at [840, 237] on div "Online companies show items that a customer might want." at bounding box center [971, 229] width 427 height 17
click at [751, 237] on input "Online companies show items that a customer might want. Online companies show i…" at bounding box center [745, 230] width 11 height 30
checkbox input "true"
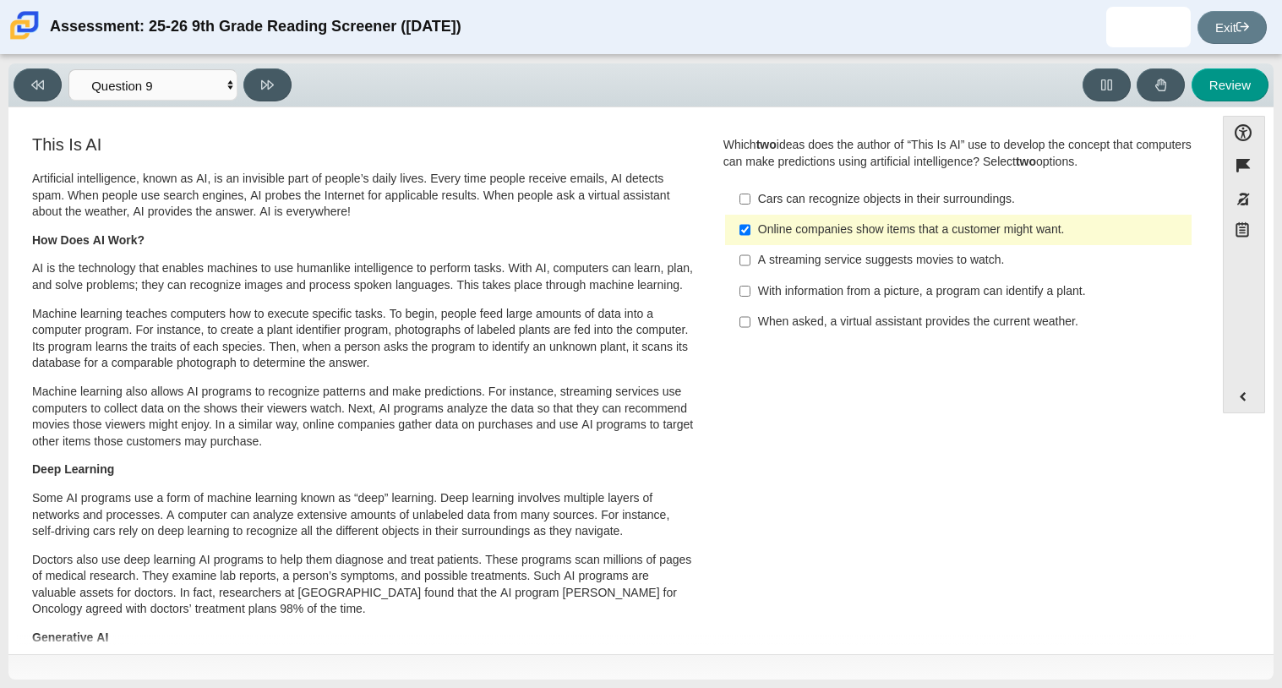
click at [873, 292] on div "With information from a picture, a program can identify a plant." at bounding box center [971, 291] width 427 height 17
click at [751, 292] on input "With information from a picture, a program can identify a plant. With informati…" at bounding box center [745, 291] width 11 height 30
checkbox input "true"
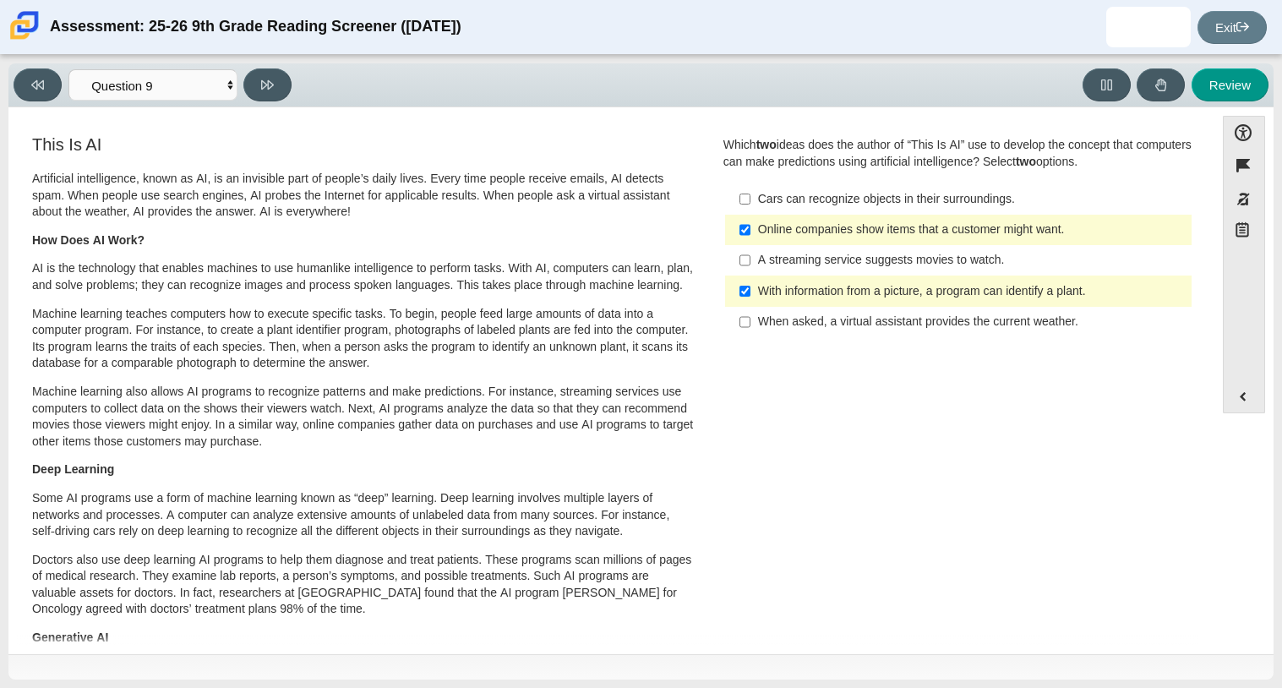
click at [843, 327] on div "When asked, a virtual assistant provides the current weather." at bounding box center [971, 322] width 427 height 17
click at [751, 327] on input "When asked, a virtual assistant provides the current weather. When asked, a vir…" at bounding box center [745, 322] width 11 height 30
checkbox input "true"
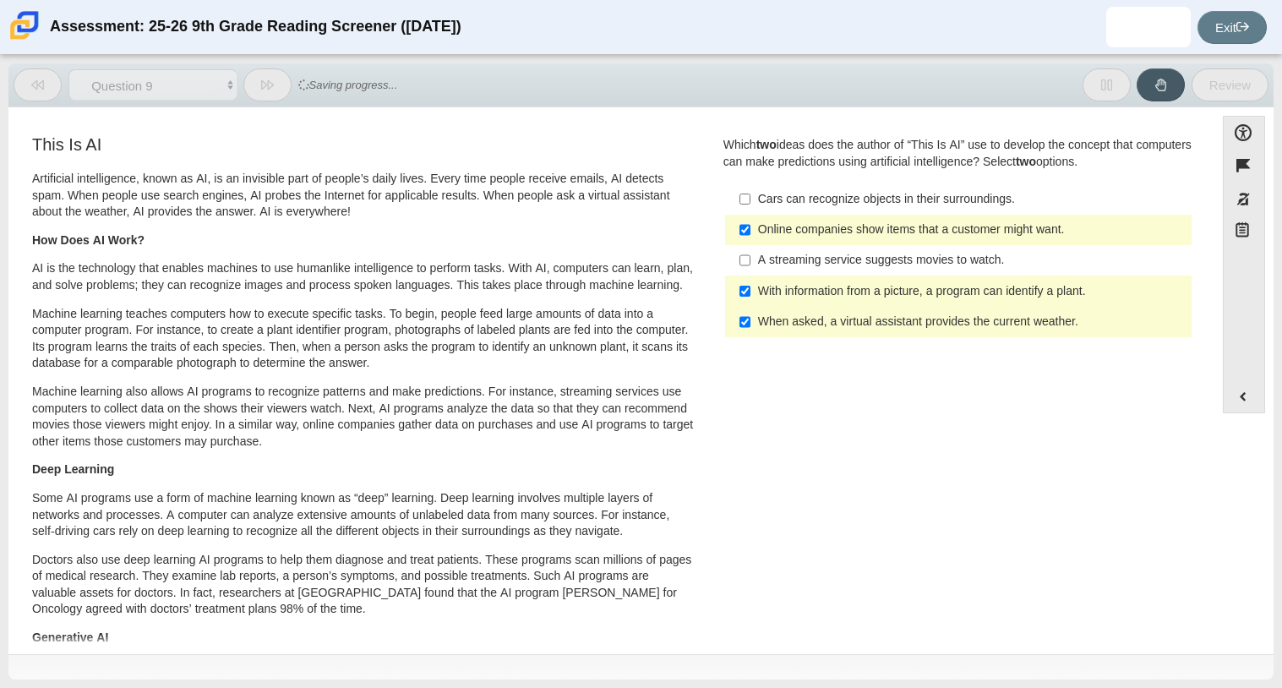
click at [760, 227] on div "Online companies show items that a customer might want." at bounding box center [971, 229] width 427 height 17
click at [751, 227] on input "Online companies show items that a customer might want. Online companies show i…" at bounding box center [745, 230] width 11 height 30
checkbox input "false"
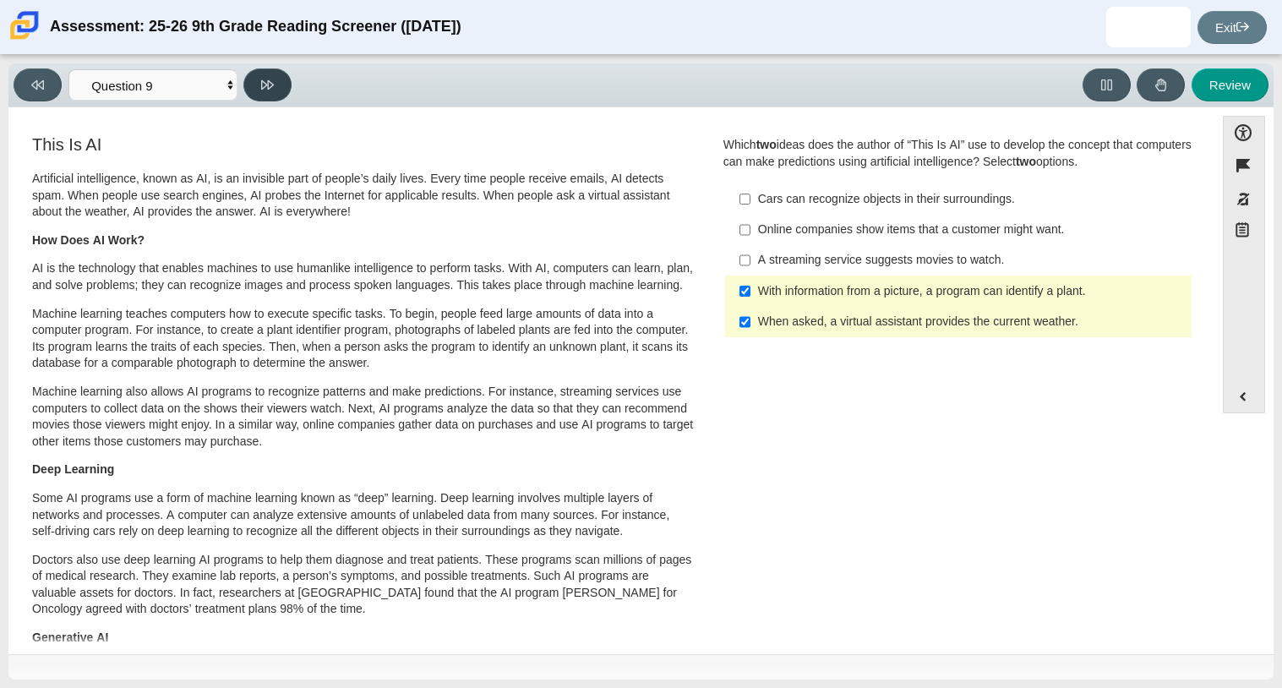
click at [248, 96] on button at bounding box center [267, 84] width 48 height 33
select select "cdf3c14e-a918-44d1-9b63-3db0fa81641e"
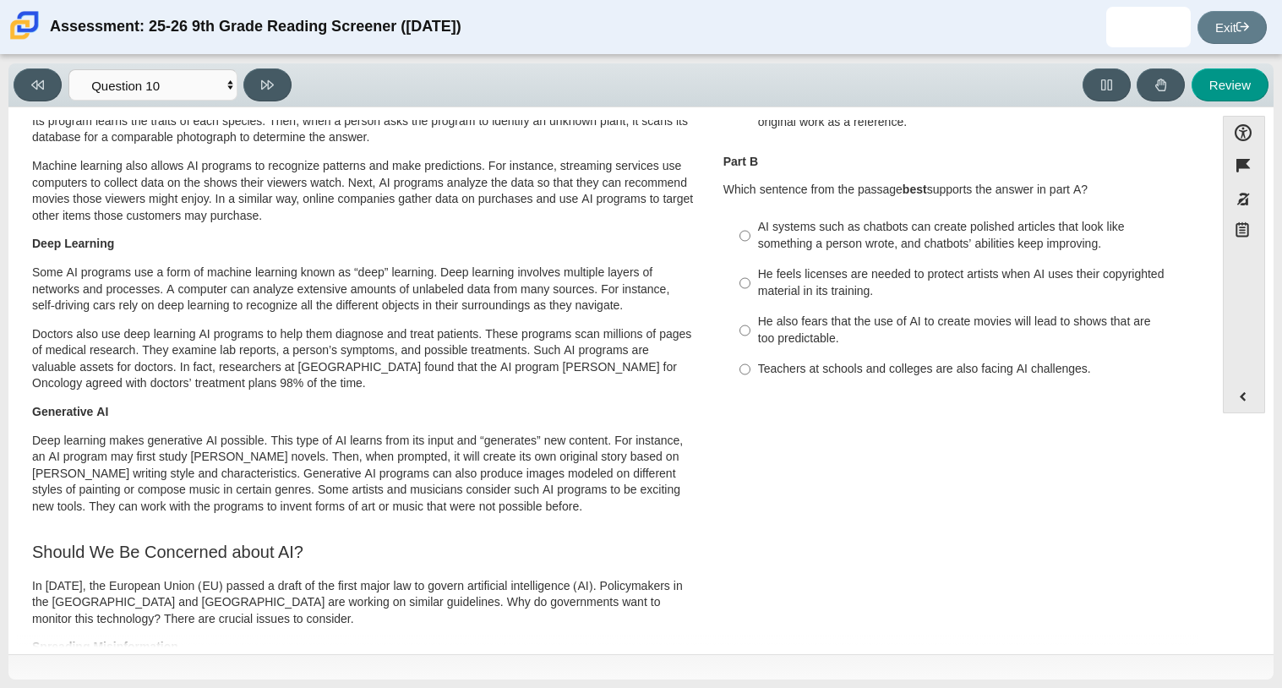
scroll to position [227, 0]
click at [823, 222] on div "AI systems such as chatbots can create polished articles that look like somethi…" at bounding box center [971, 234] width 427 height 33
click at [751, 222] on input "AI systems such as chatbots can create polished articles that look like somethi…" at bounding box center [745, 234] width 11 height 47
radio input "true"
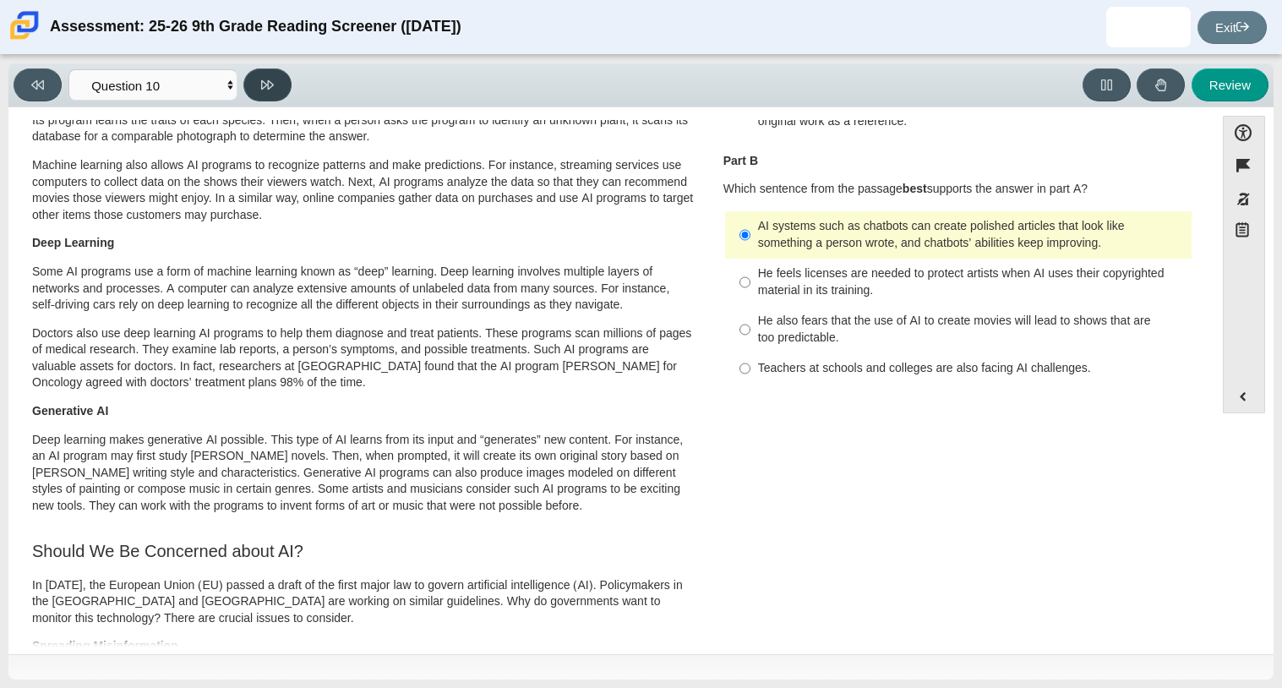
click at [277, 89] on button at bounding box center [267, 84] width 48 height 33
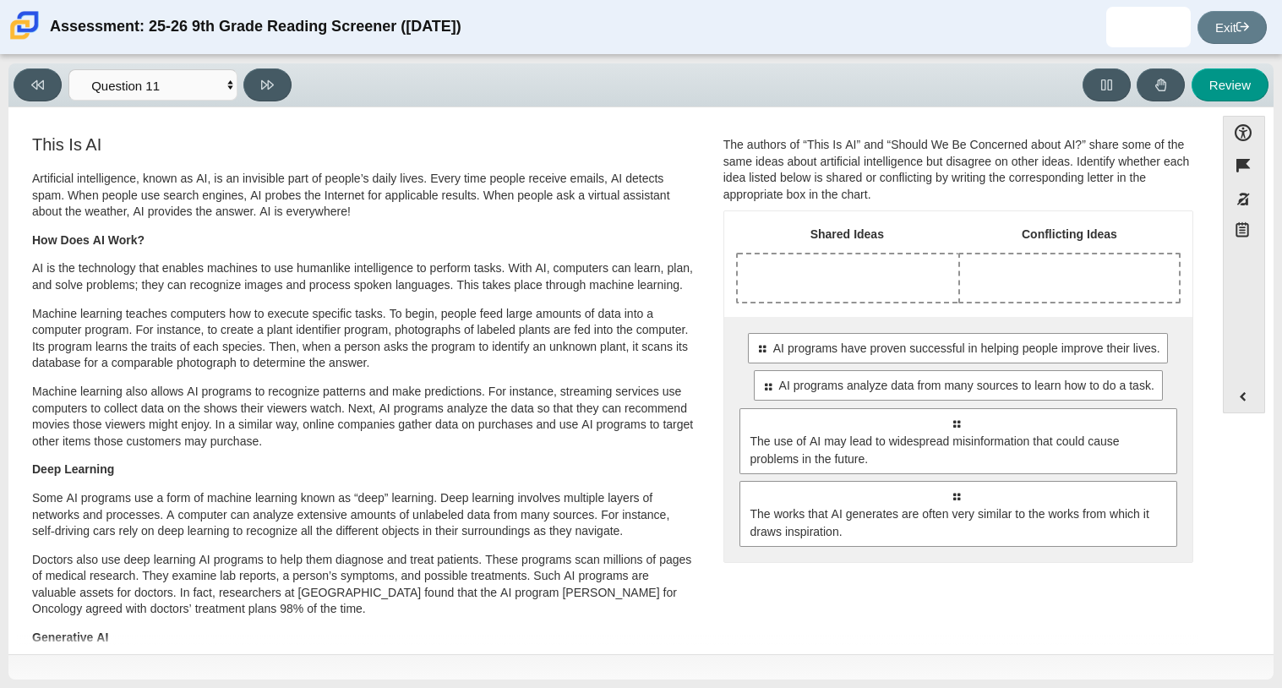
click at [794, 281] on div "Drop response in row 1 of column 1 (Shared Ideas)" at bounding box center [848, 277] width 221 height 47
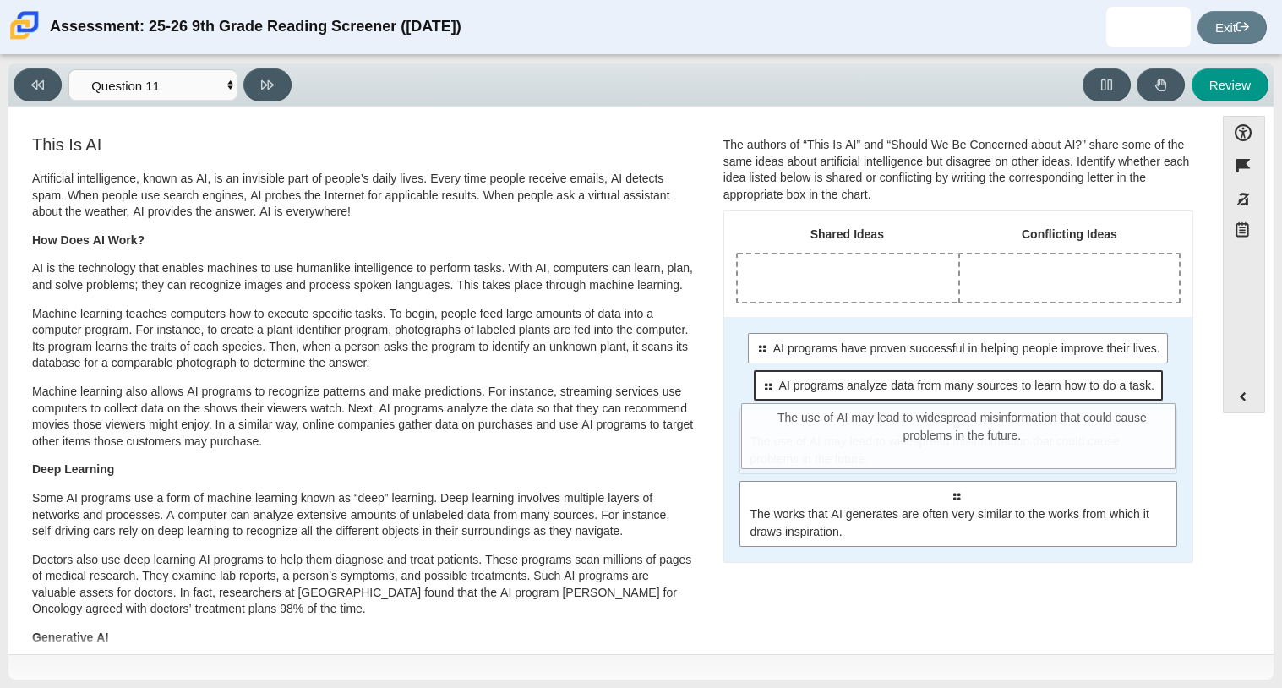
drag, startPoint x: 869, startPoint y: 453, endPoint x: 931, endPoint y: 388, distance: 90.3
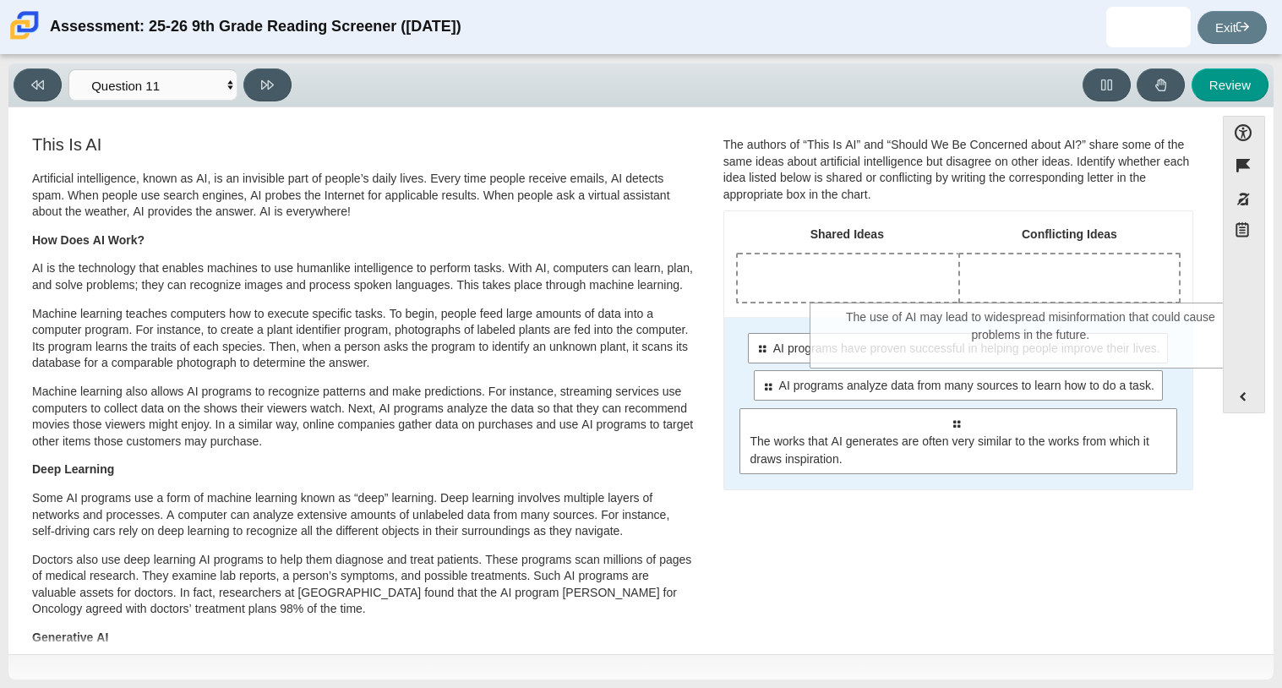
drag, startPoint x: 876, startPoint y: 405, endPoint x: 973, endPoint y: 309, distance: 136.3
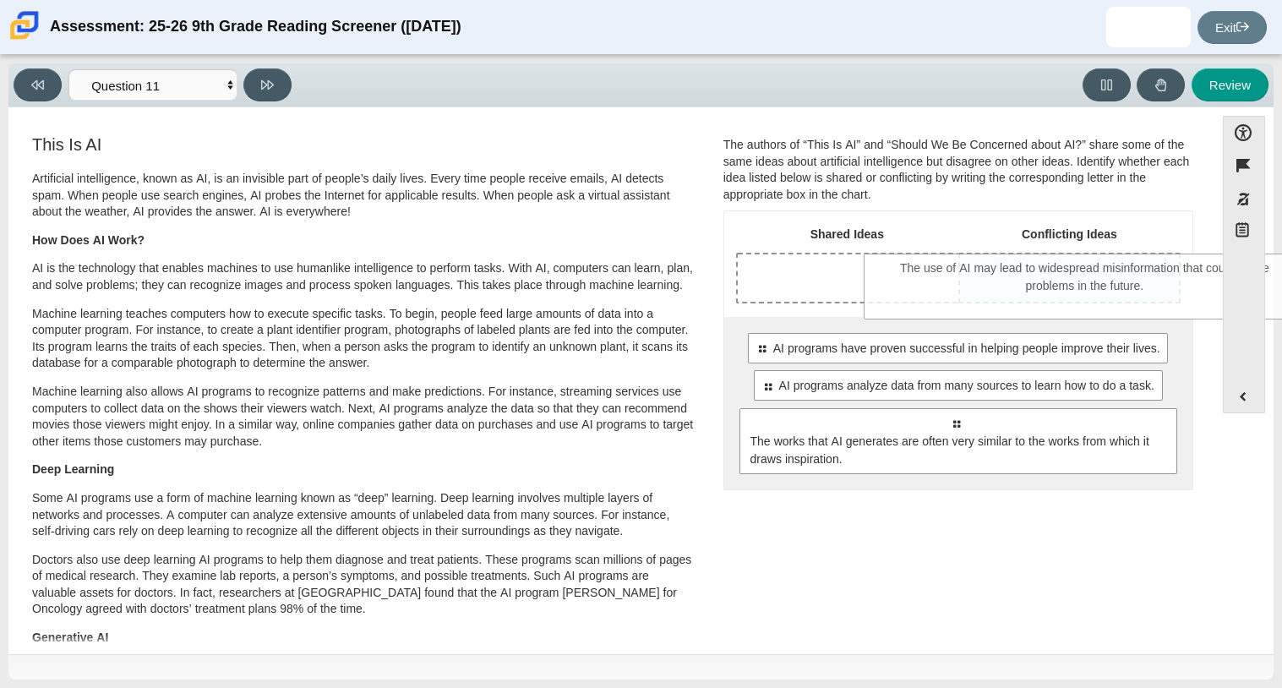
drag, startPoint x: 898, startPoint y: 364, endPoint x: 1026, endPoint y: 283, distance: 151.9
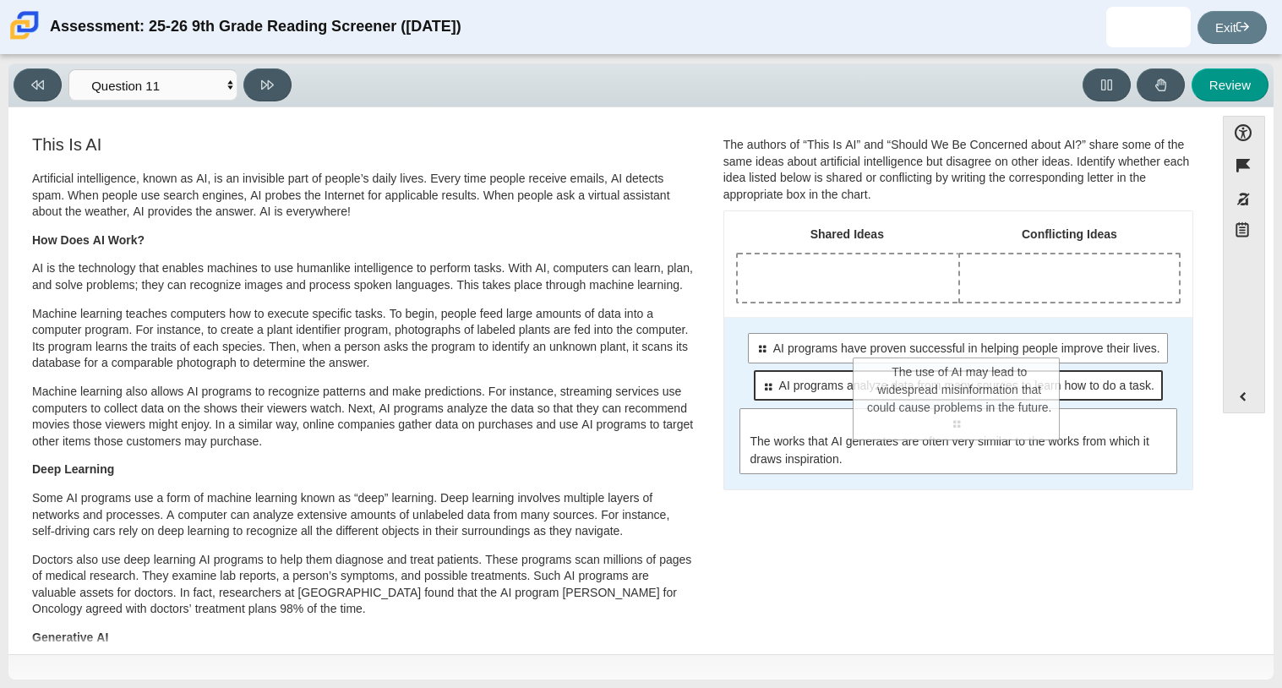
drag, startPoint x: 1032, startPoint y: 287, endPoint x: 927, endPoint y: 392, distance: 148.2
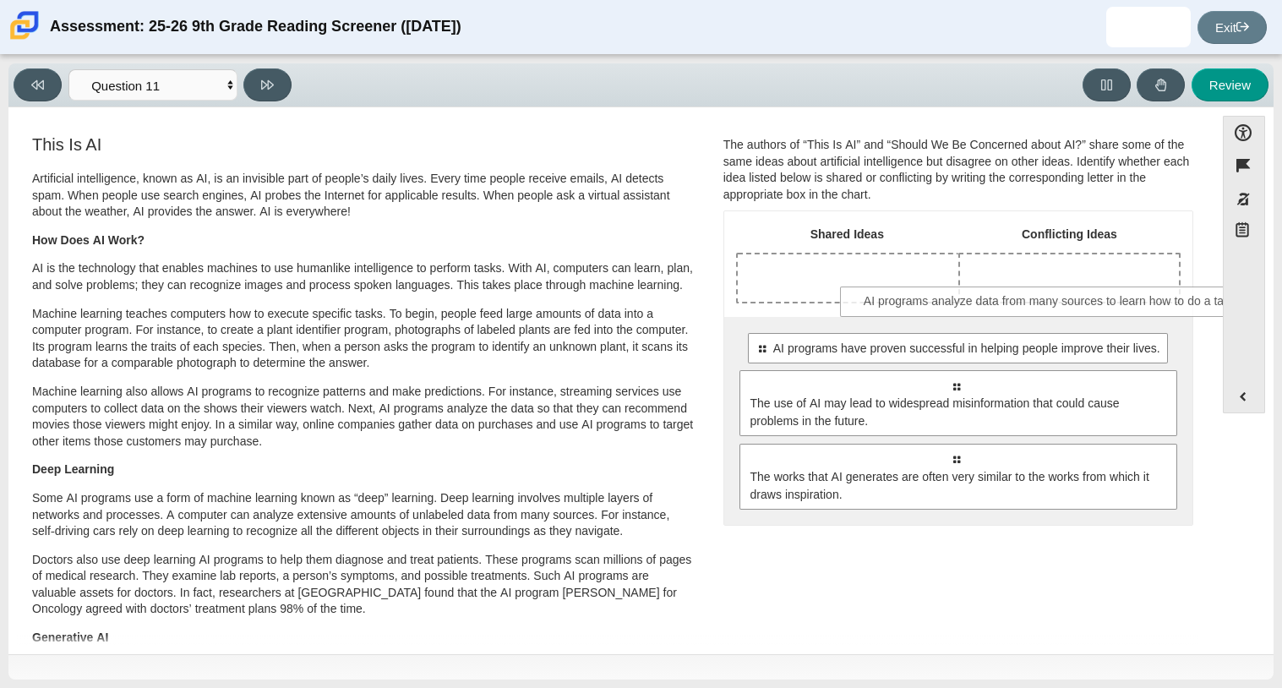
drag, startPoint x: 909, startPoint y: 396, endPoint x: 1005, endPoint y: 309, distance: 128.7
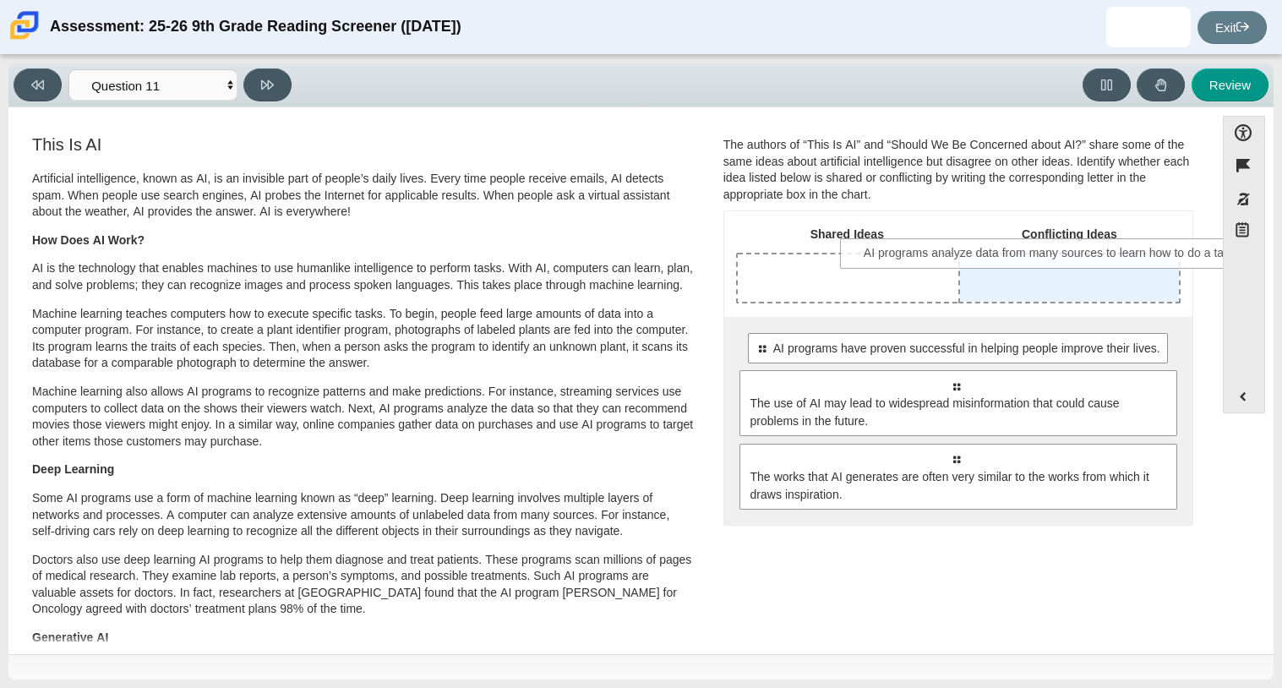
drag, startPoint x: 961, startPoint y: 359, endPoint x: 1057, endPoint y: 264, distance: 135.1
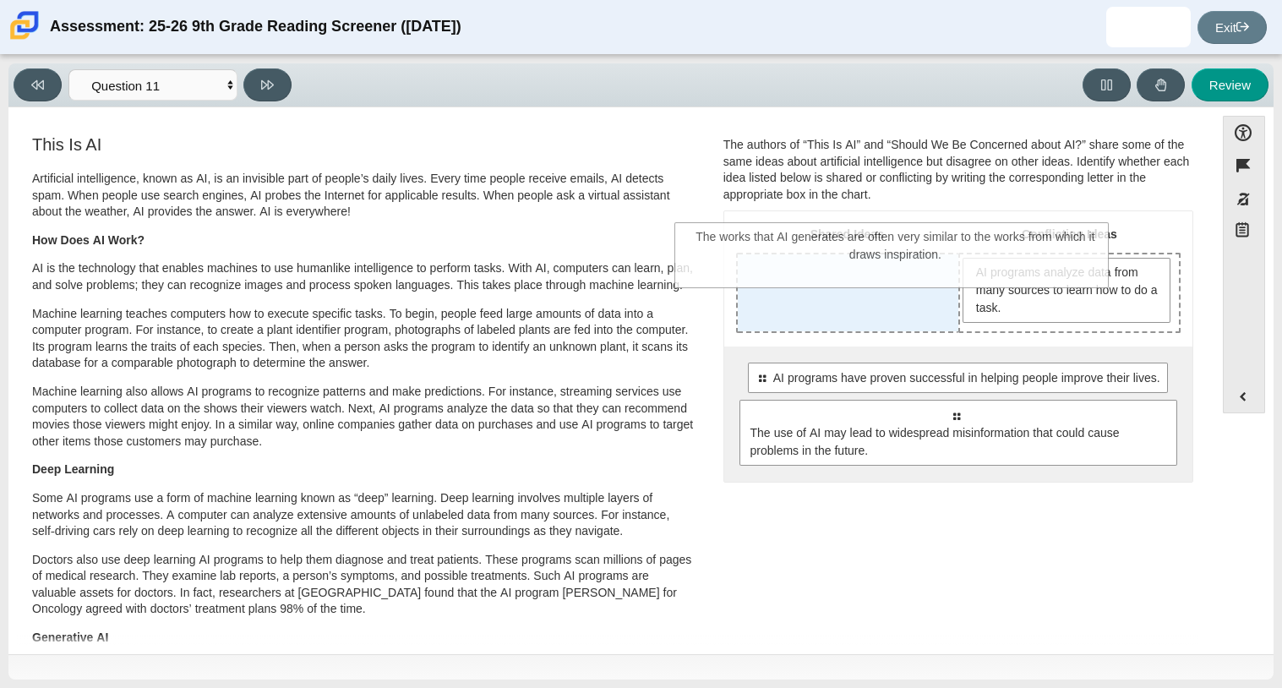
drag, startPoint x: 873, startPoint y: 524, endPoint x: 811, endPoint y: 279, distance: 252.8
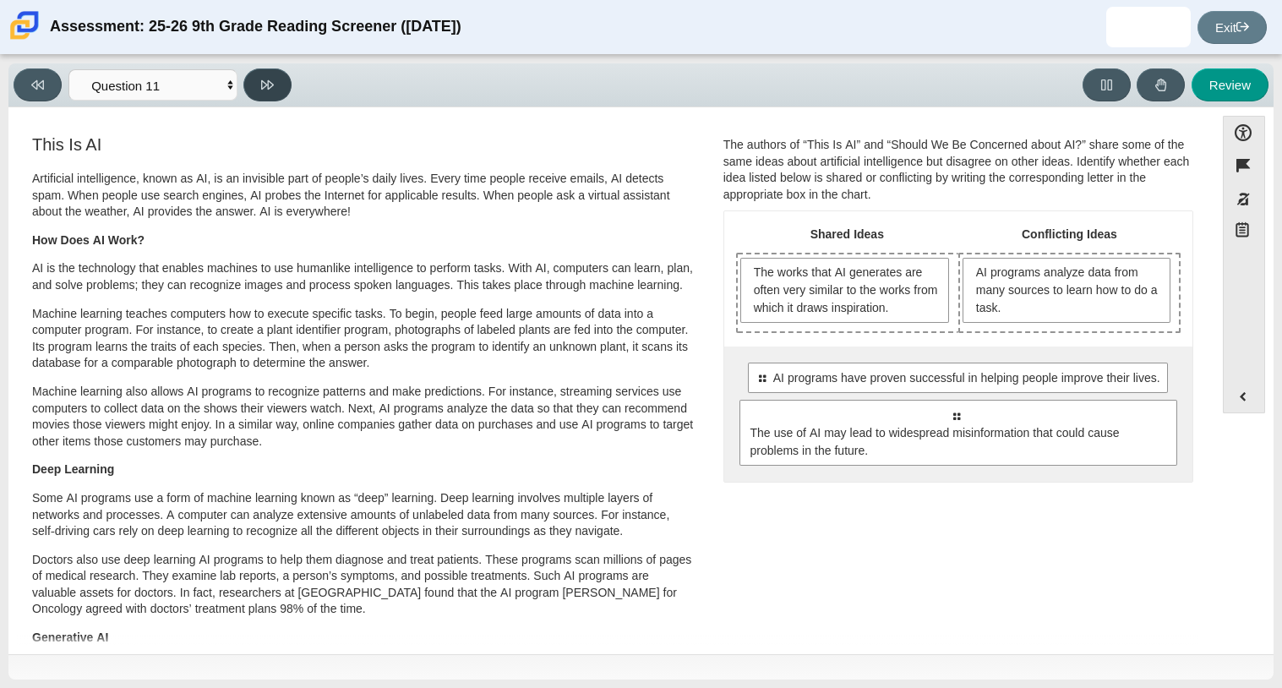
click at [269, 89] on icon at bounding box center [267, 85] width 13 height 13
select select "c3effed4-44ce-4a19-bd96-1787f34e9b4c"
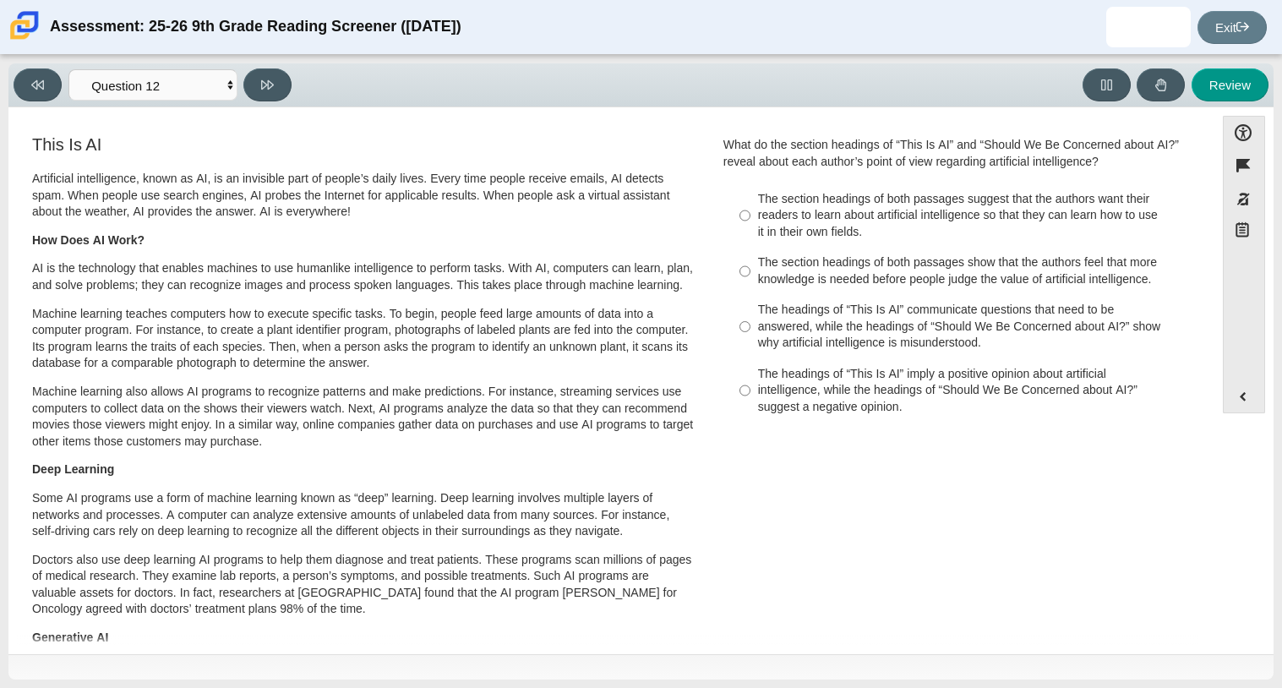
click at [811, 307] on div "The headings of “This Is AI” communicate questions that need to be answered, wh…" at bounding box center [971, 327] width 427 height 50
click at [751, 307] on input "The headings of “This Is AI” communicate questions that need to be answered, wh…" at bounding box center [745, 327] width 11 height 64
radio input "true"
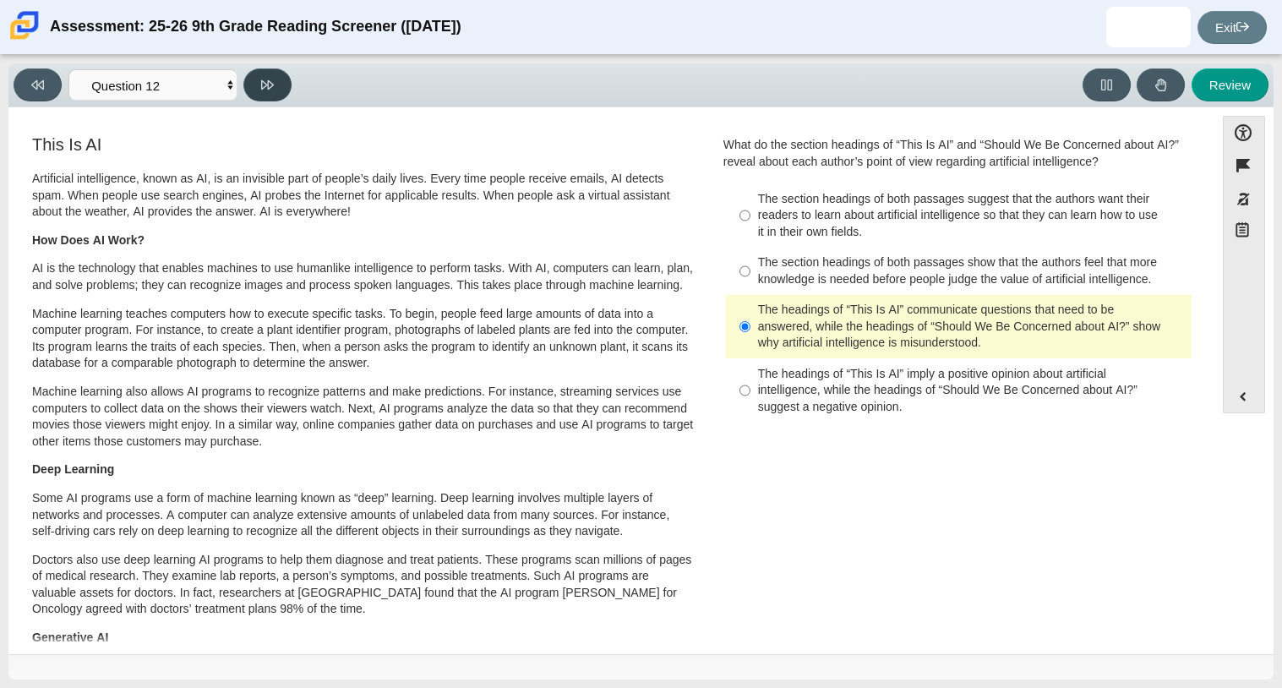
click at [282, 77] on button at bounding box center [267, 84] width 48 height 33
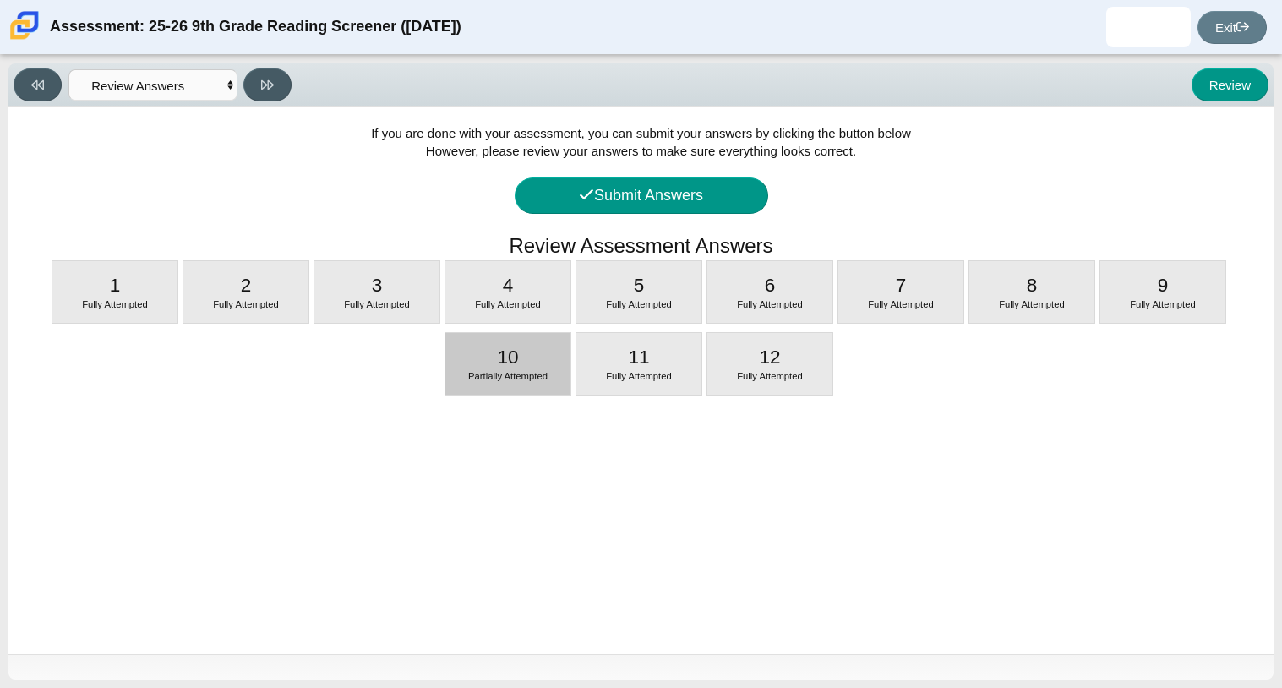
click at [501, 348] on span "10" at bounding box center [507, 357] width 21 height 21
select select "cdf3c14e-a918-44d1-9b63-3db0fa81641e"
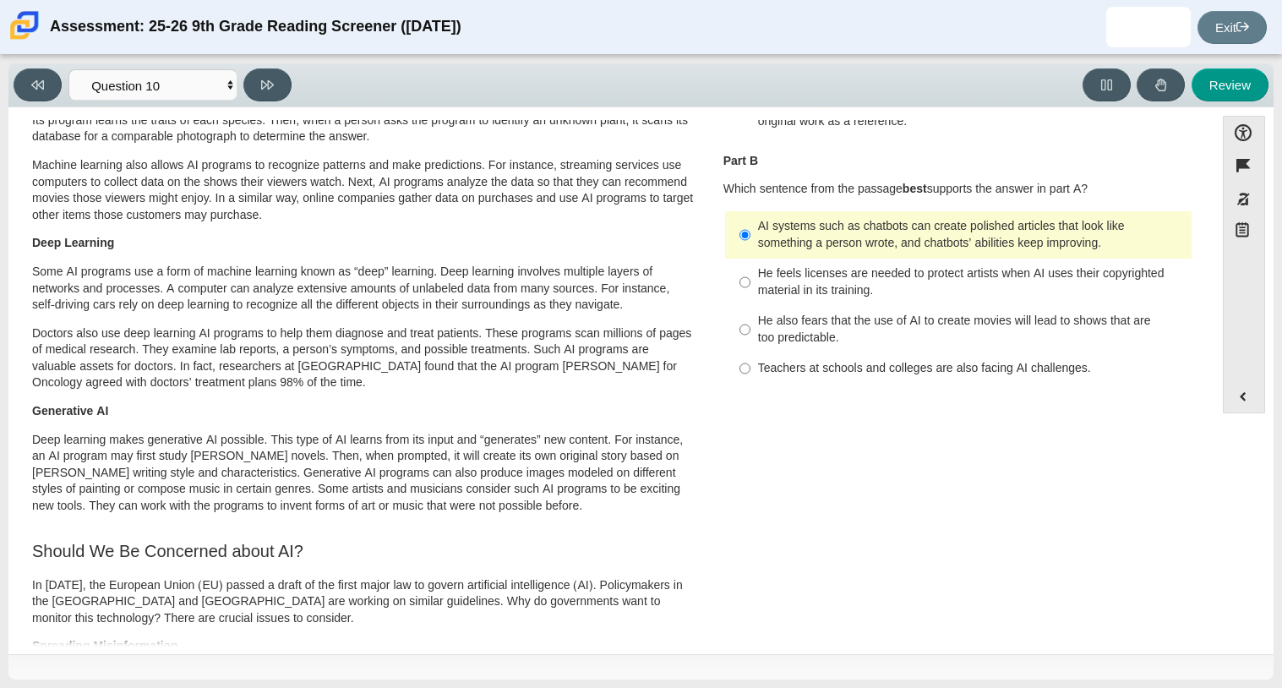
click at [773, 285] on div "He feels licenses are needed to protect artists when AI uses their copyrighted …" at bounding box center [971, 281] width 427 height 33
click at [751, 285] on input "He feels licenses are needed to protect artists when AI uses their copyrighted …" at bounding box center [745, 282] width 11 height 47
radio input "true"
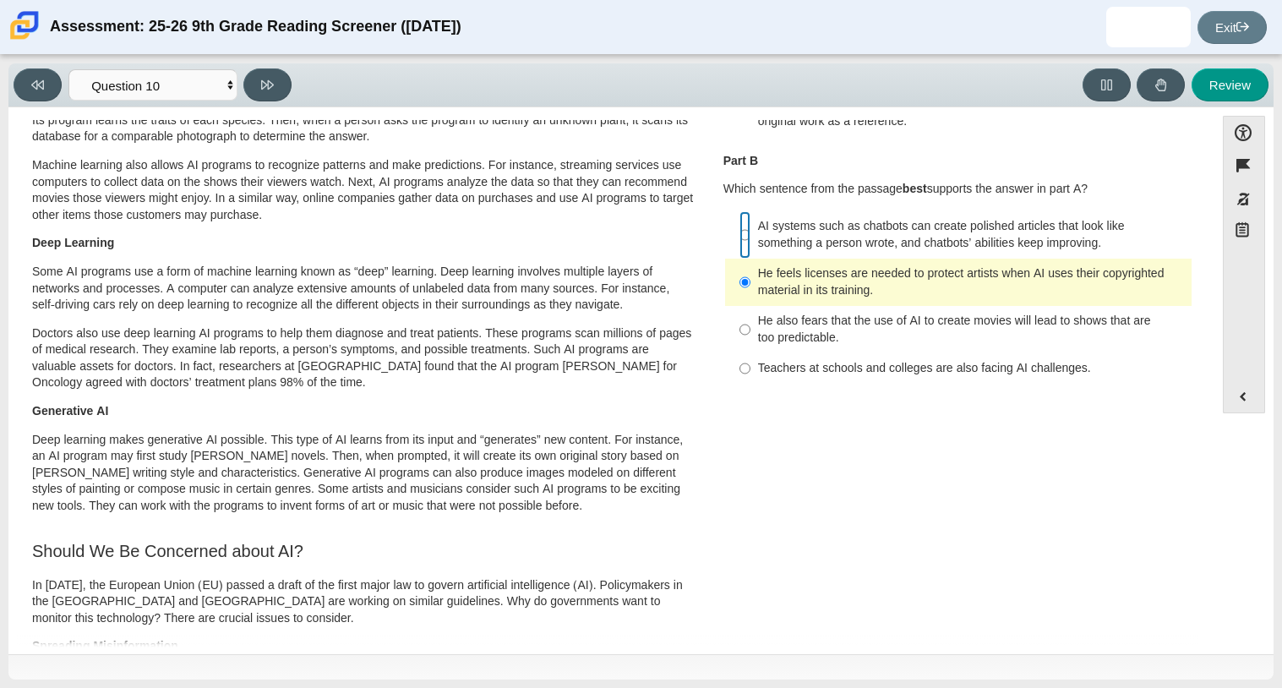
click at [742, 214] on input "AI systems such as chatbots can create polished articles that look like somethi…" at bounding box center [745, 234] width 11 height 47
radio input "true"
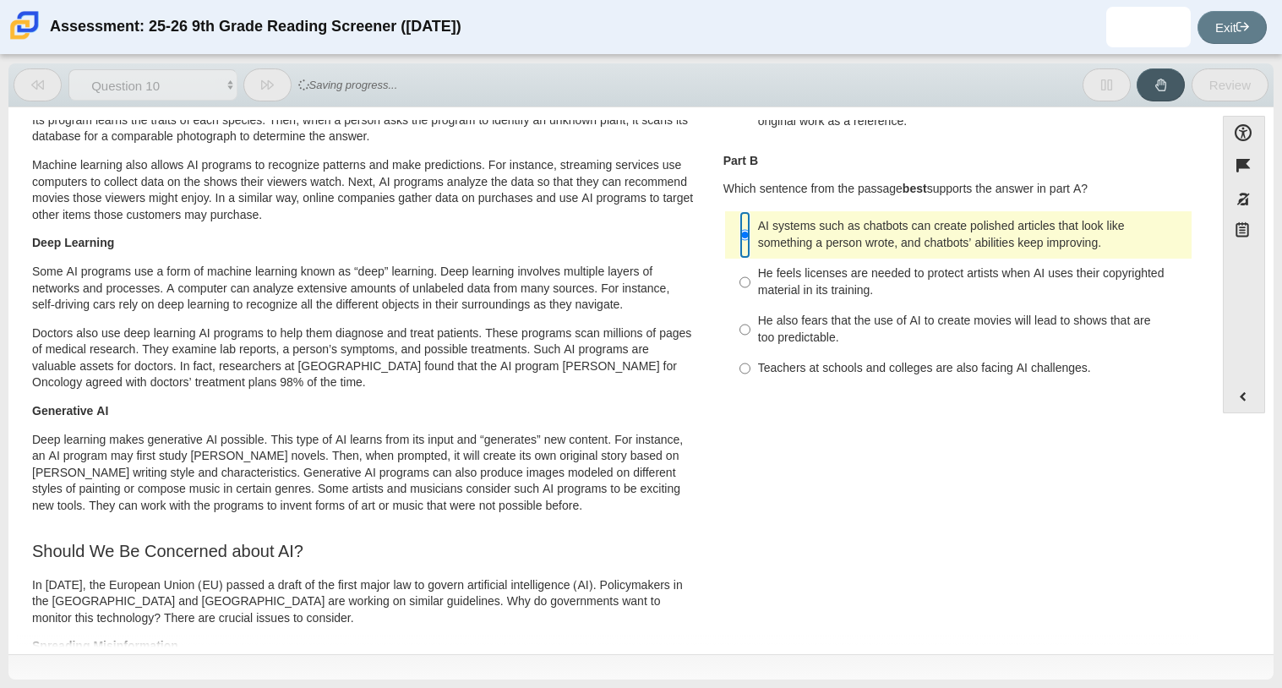
scroll to position [0, 0]
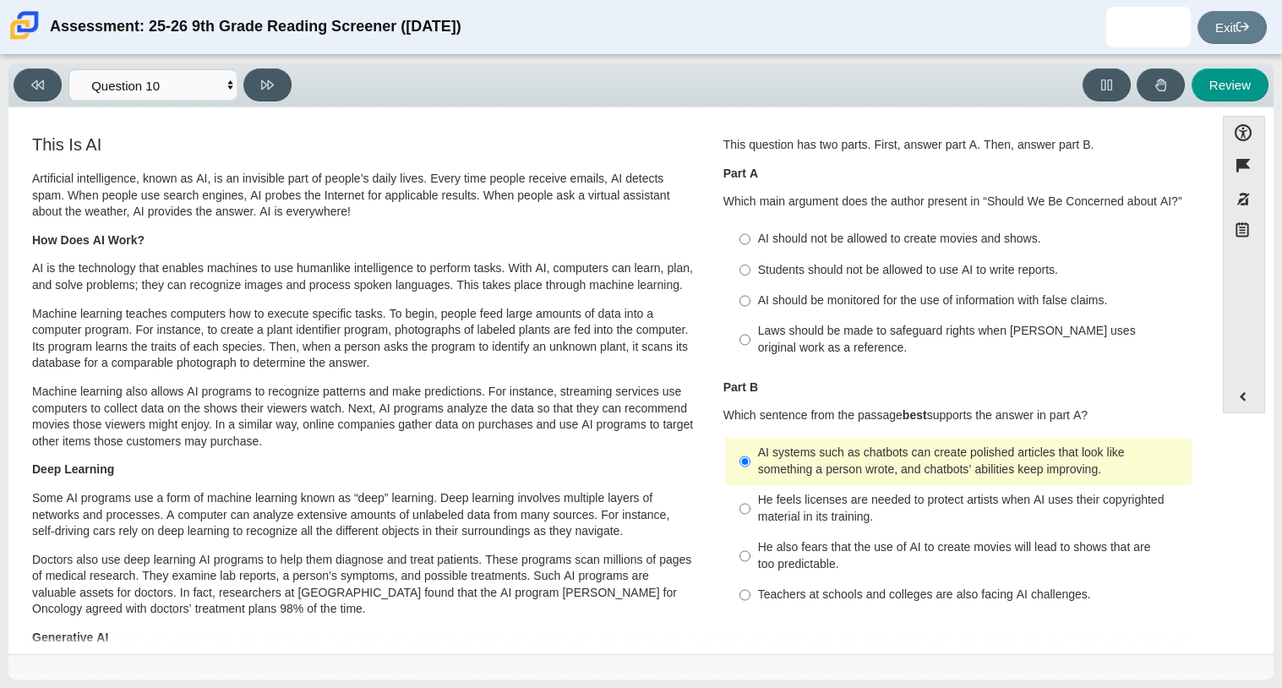
click at [758, 298] on div "AI should be monitored for the use of information with false claims." at bounding box center [971, 300] width 427 height 17
click at [751, 298] on input "AI should be monitored for the use of information with false claims. AI should …" at bounding box center [745, 301] width 11 height 30
radio input "true"
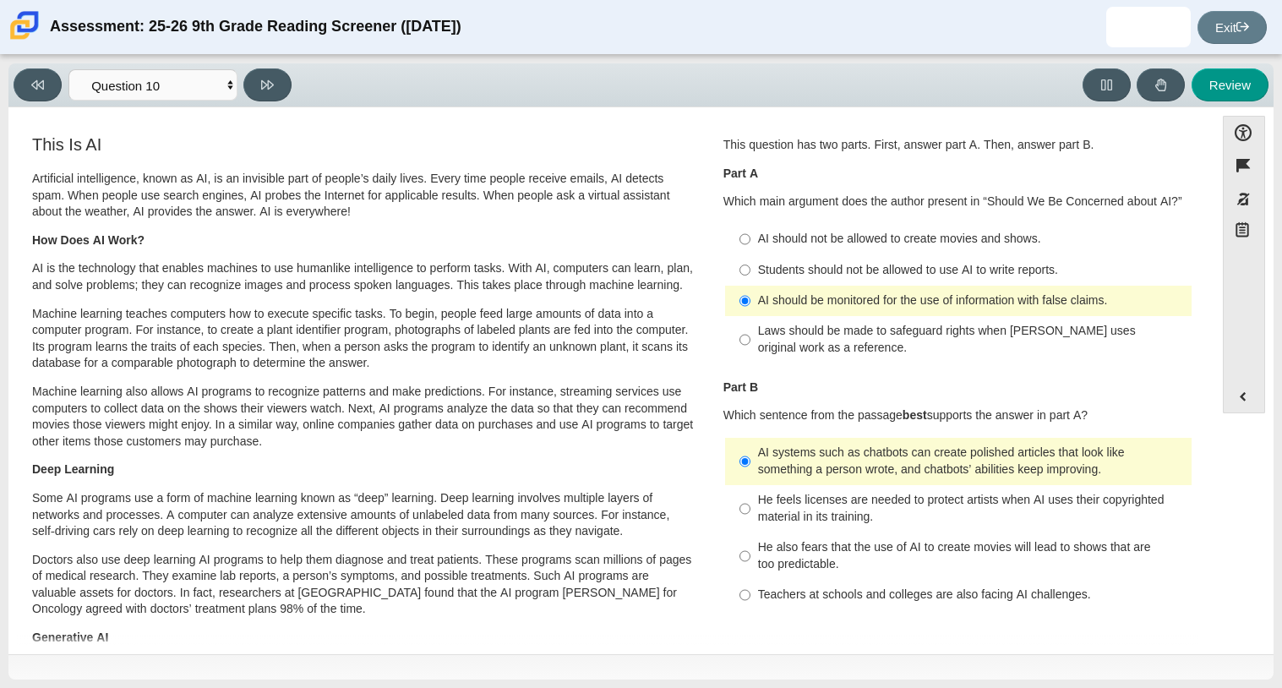
click at [791, 327] on div "Laws should be made to safeguard rights when [PERSON_NAME] uses original work a…" at bounding box center [971, 339] width 427 height 33
click at [751, 327] on input "Laws should be made to safeguard rights when [PERSON_NAME] uses original work a…" at bounding box center [745, 339] width 11 height 47
radio input "true"
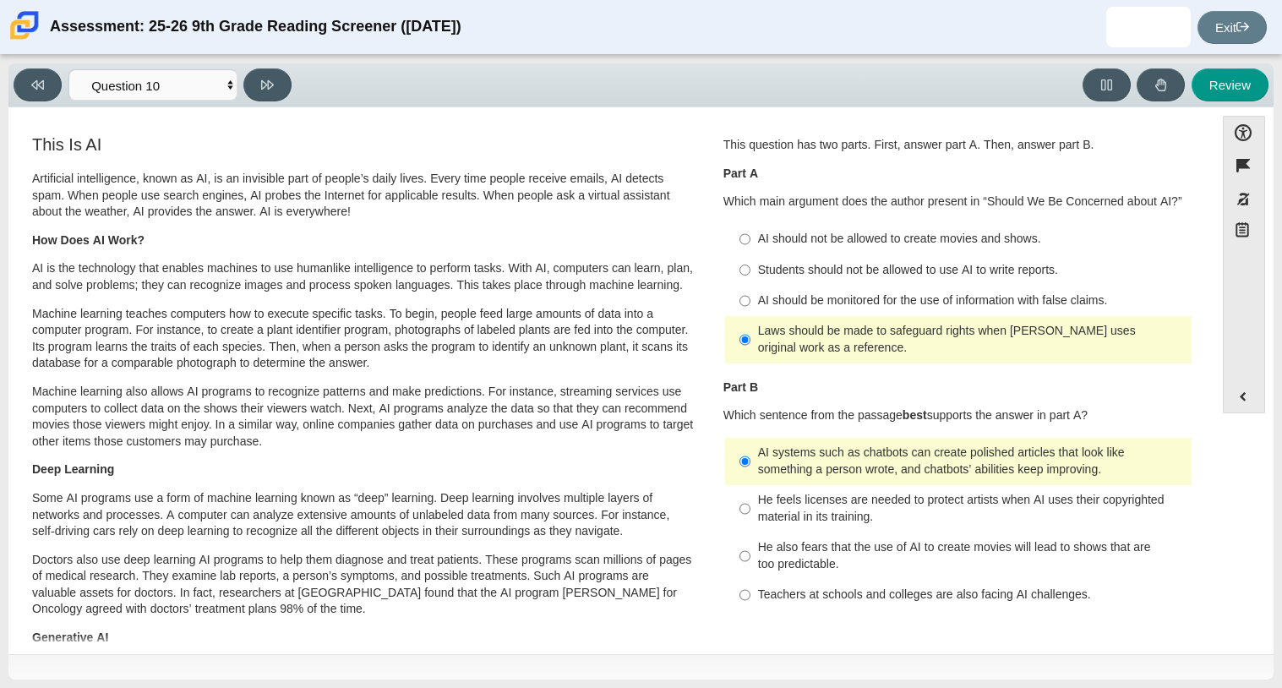
click at [1242, 102] on div "Viewing Question 10 of 12 in Pacing Mode Questions Question 1 Question 2 Questi…" at bounding box center [640, 85] width 1265 height 44
click at [1230, 93] on button "Review" at bounding box center [1230, 84] width 77 height 33
select select "review"
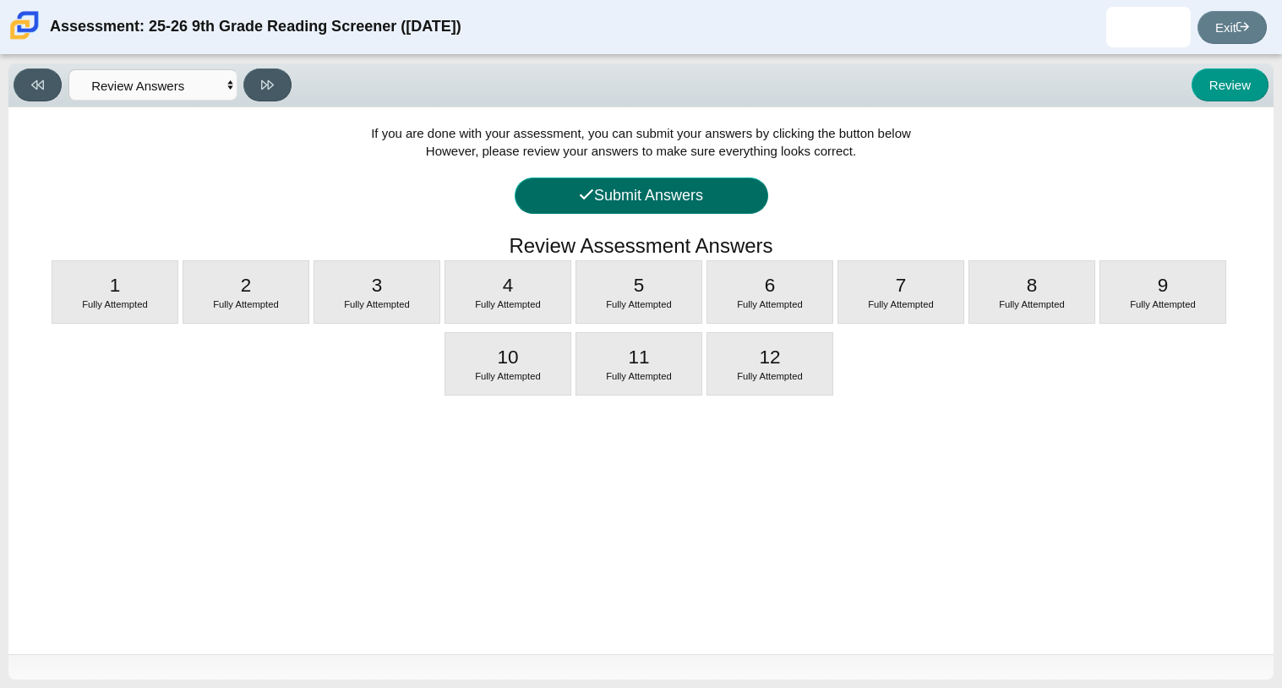
click at [658, 199] on button "Submit Answers" at bounding box center [642, 195] width 254 height 36
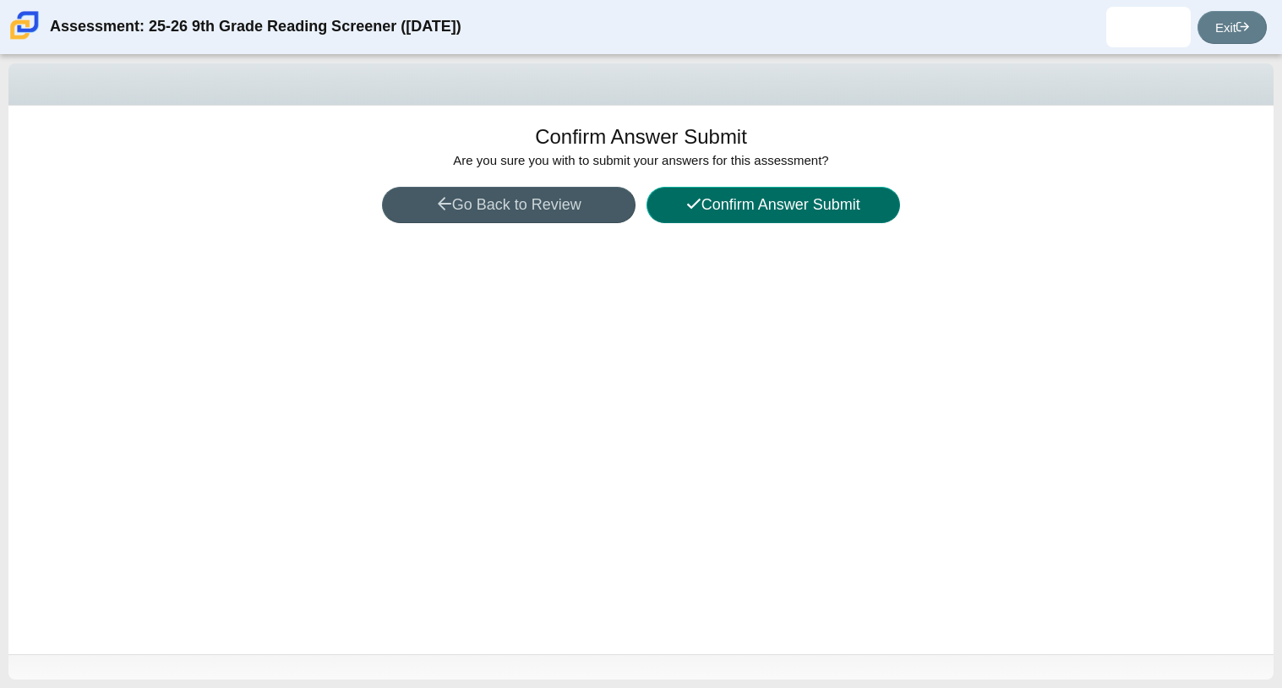
click at [817, 210] on button "Confirm Answer Submit" at bounding box center [774, 205] width 254 height 36
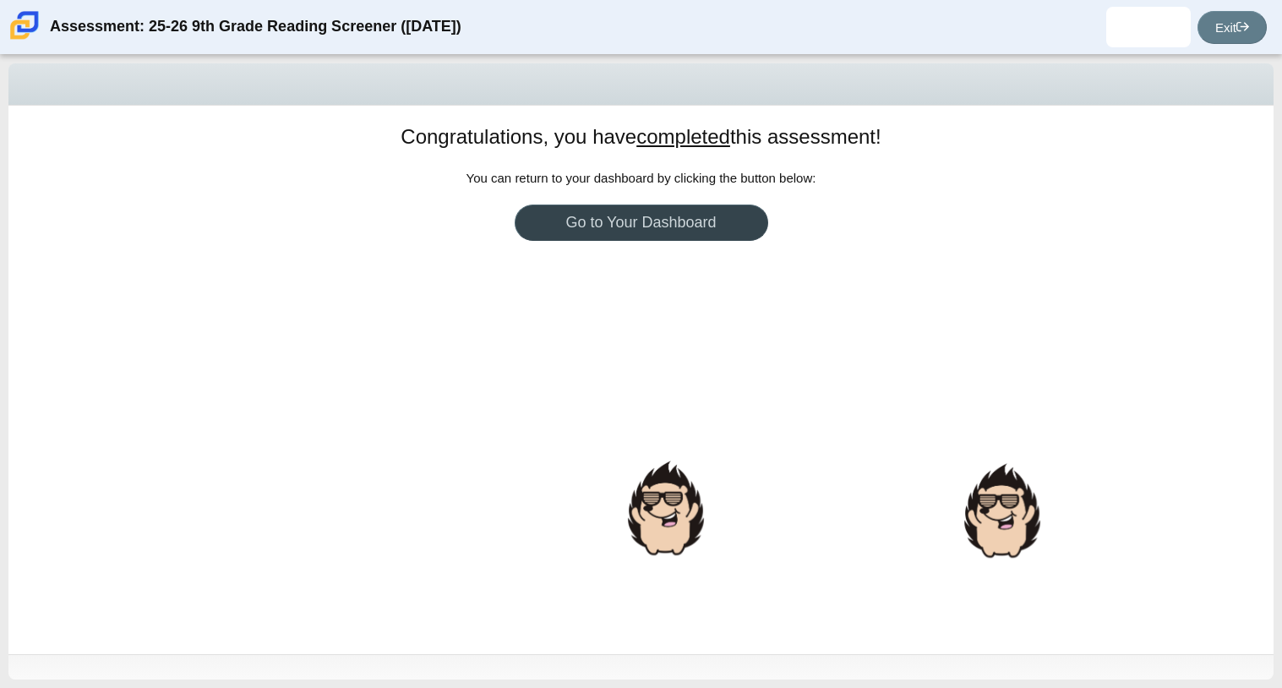
click at [616, 225] on link "Go to Your Dashboard" at bounding box center [642, 223] width 254 height 36
